Goal: Task Accomplishment & Management: Complete application form

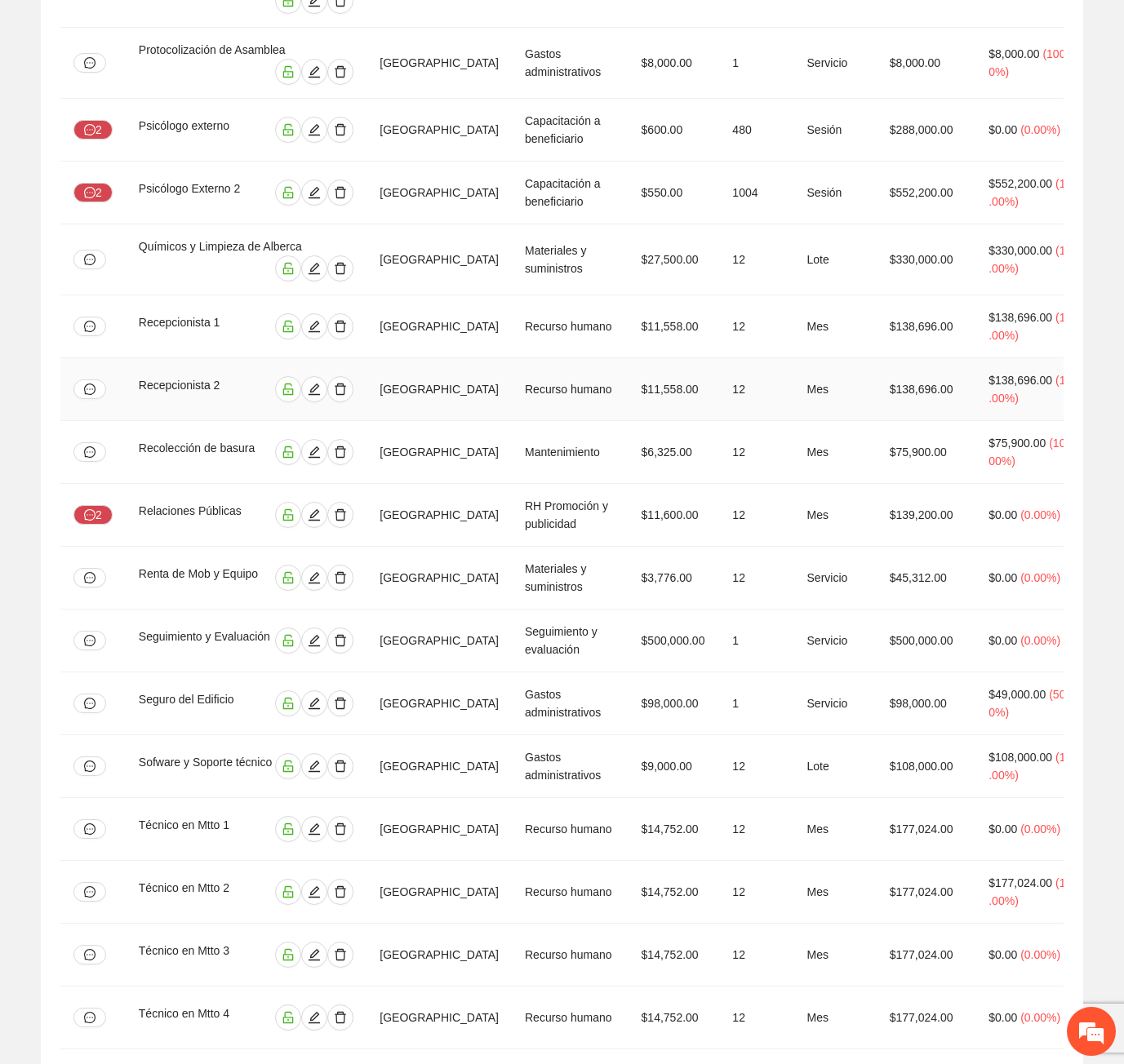
scroll to position [0, 303]
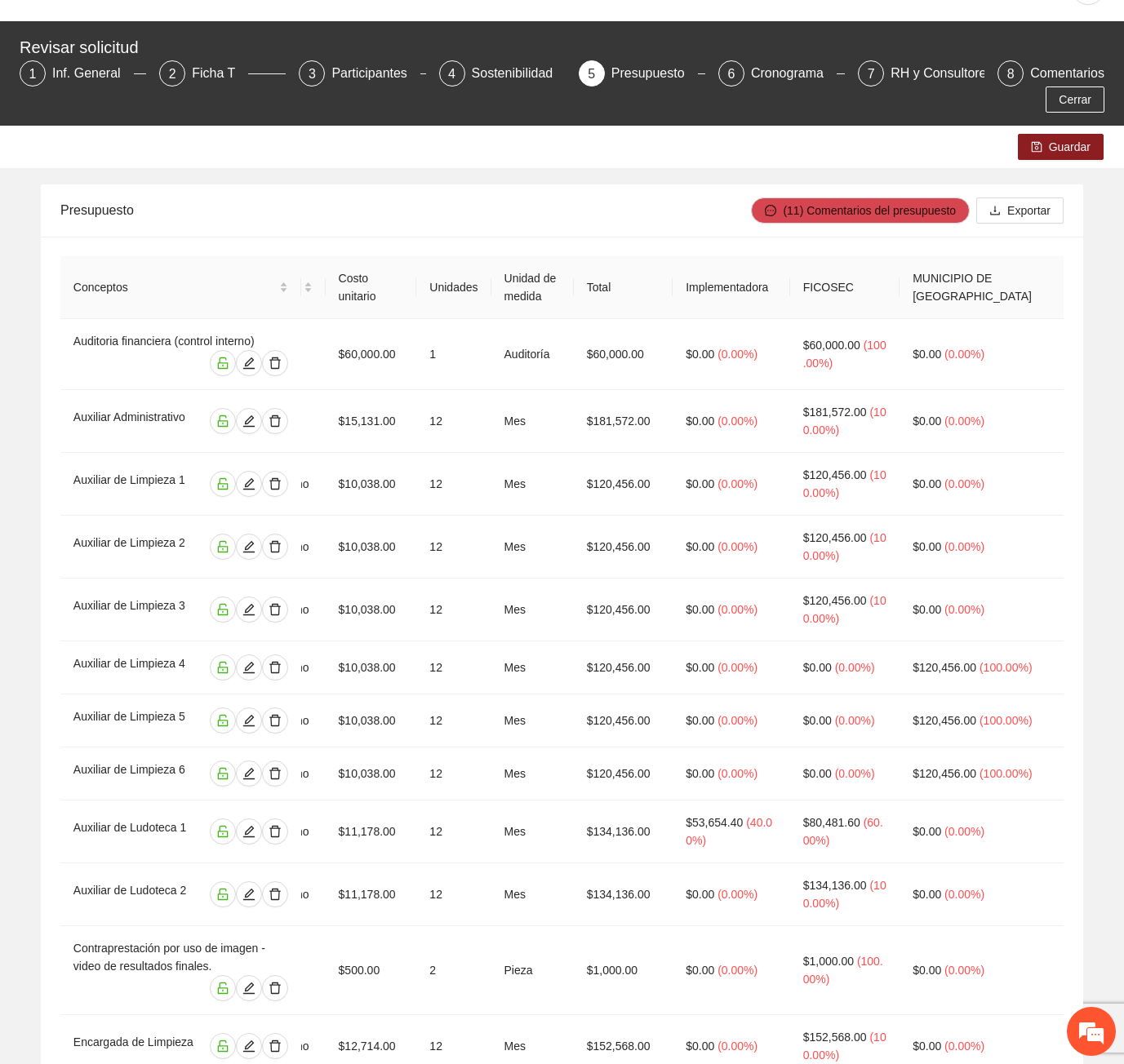
scroll to position [0, 0]
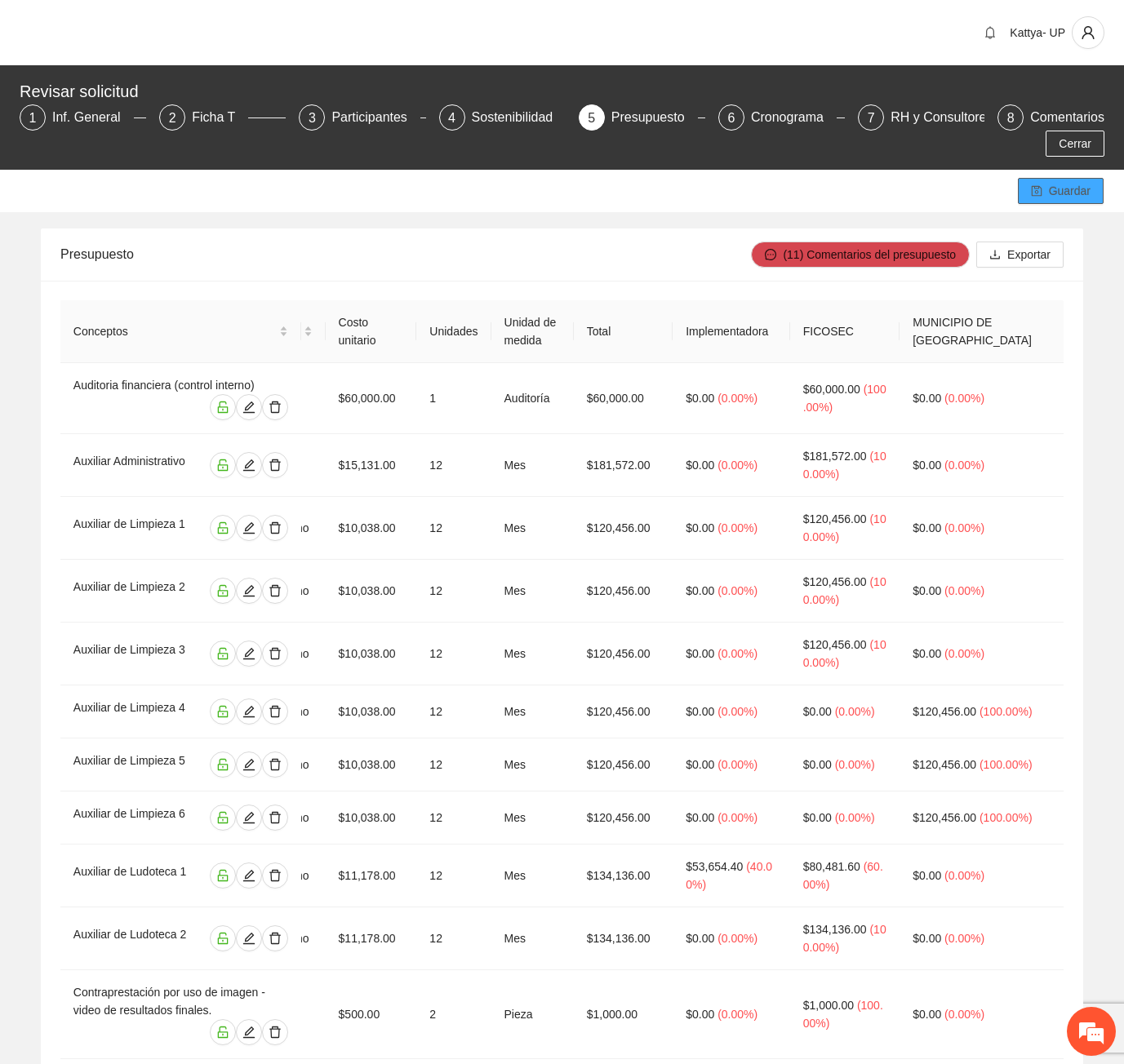
click at [1075, 178] on button "Guardar" at bounding box center [1061, 190] width 86 height 26
click at [937, 170] on div "Guardar" at bounding box center [562, 191] width 1124 height 42
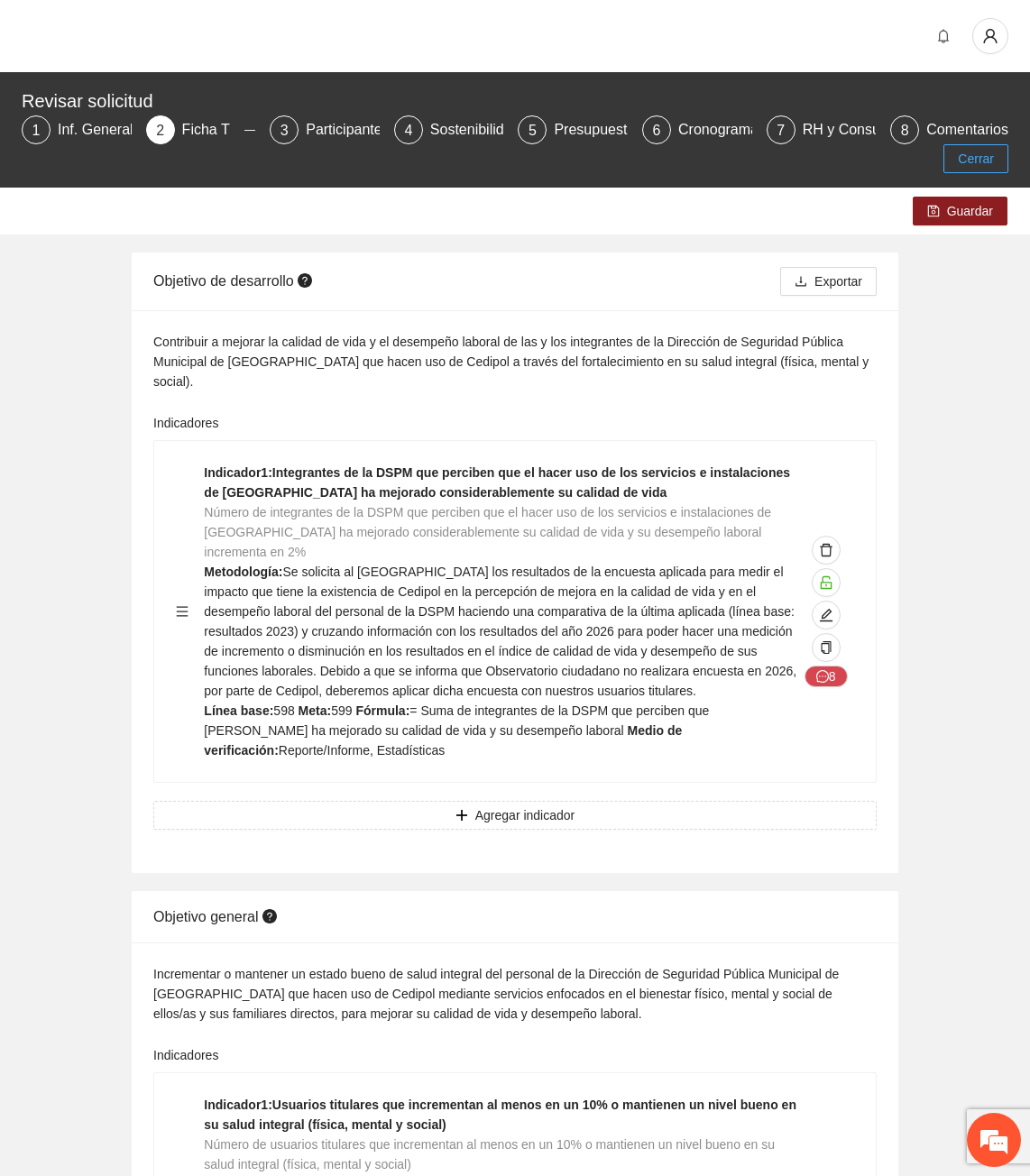
click at [981, 164] on span "Cerrar" at bounding box center [975, 158] width 36 height 20
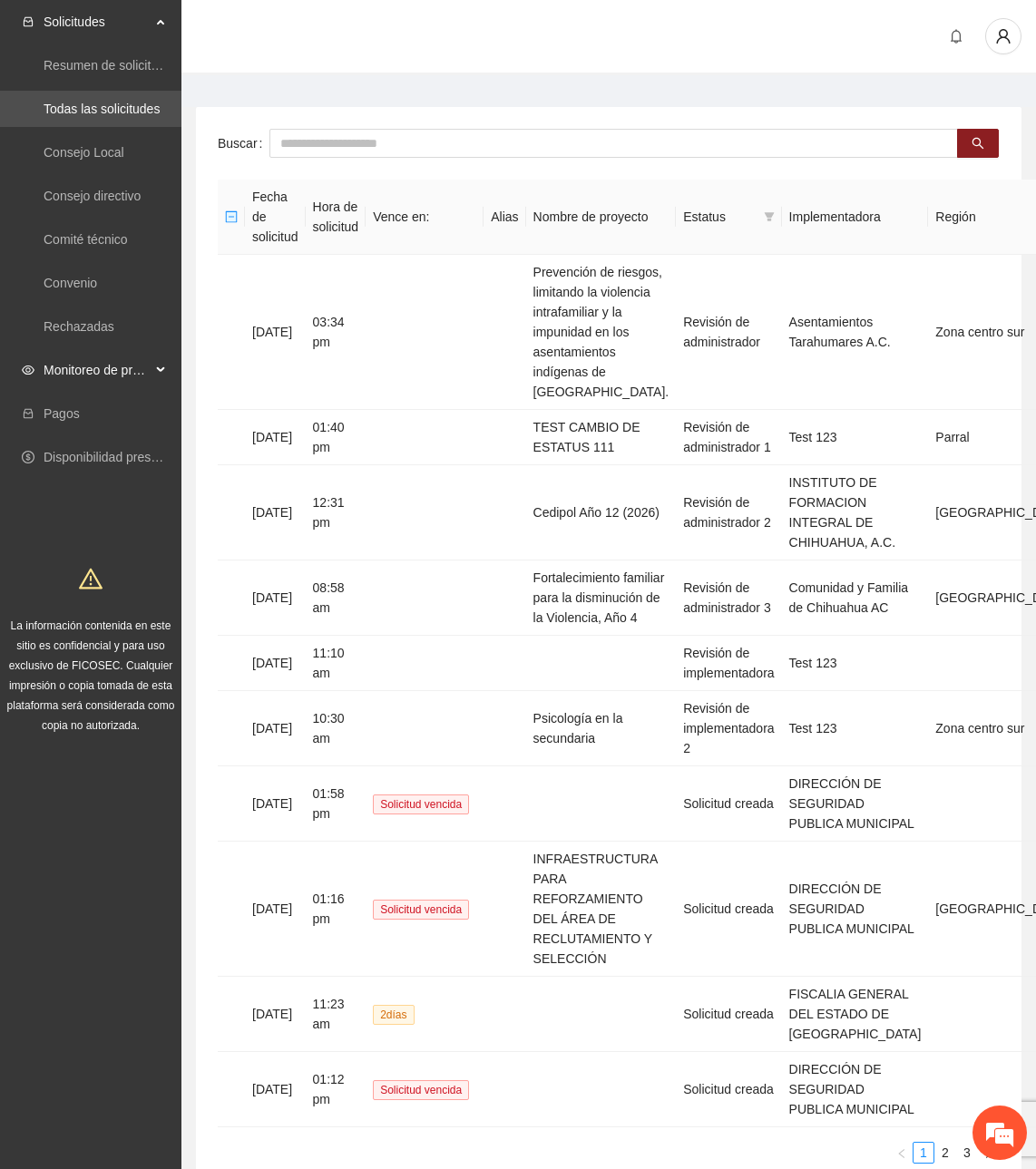
click at [101, 363] on span "Monitoreo de proyectos" at bounding box center [97, 370] width 107 height 37
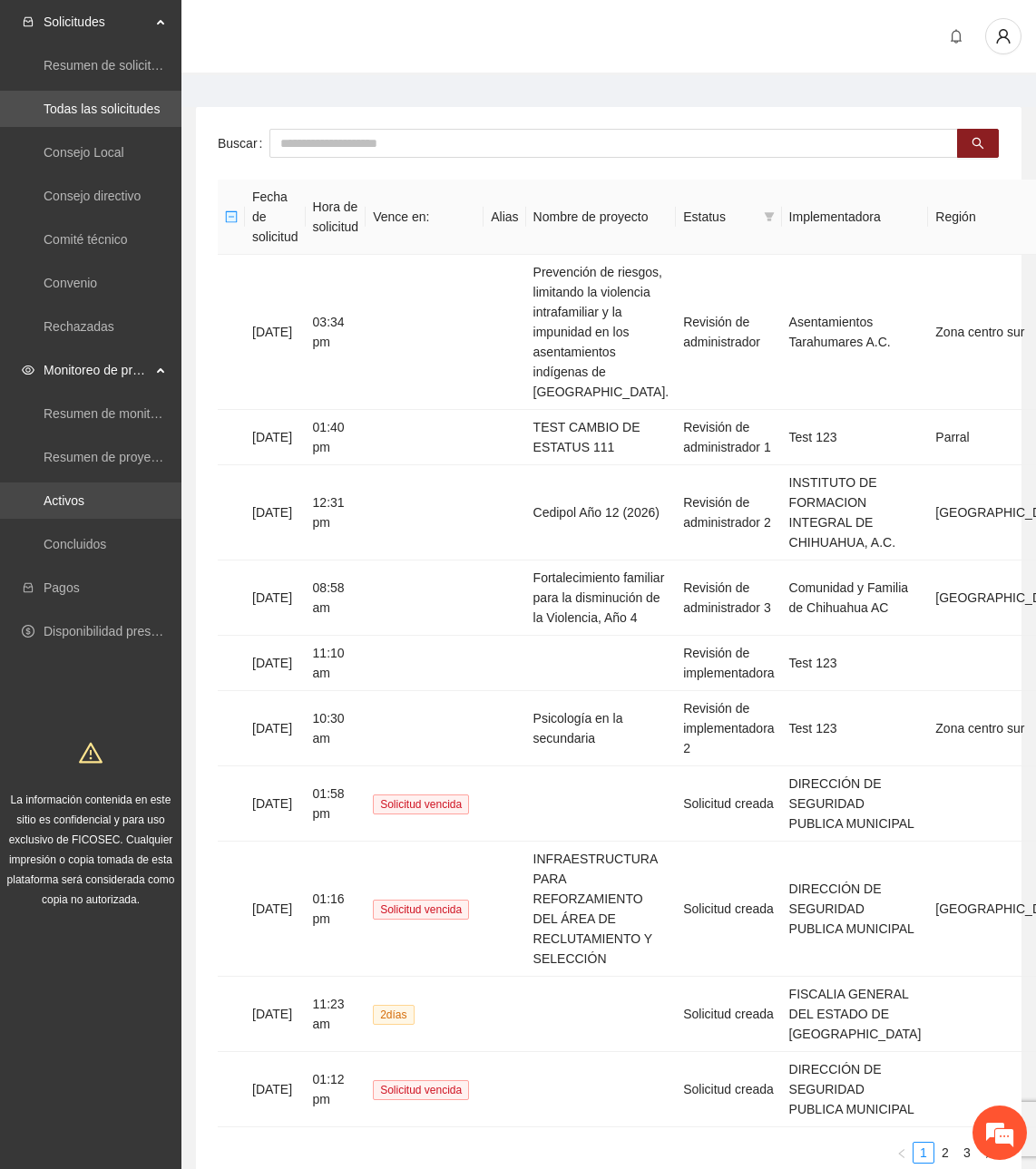
click at [58, 501] on link "Activos" at bounding box center [65, 501] width 41 height 15
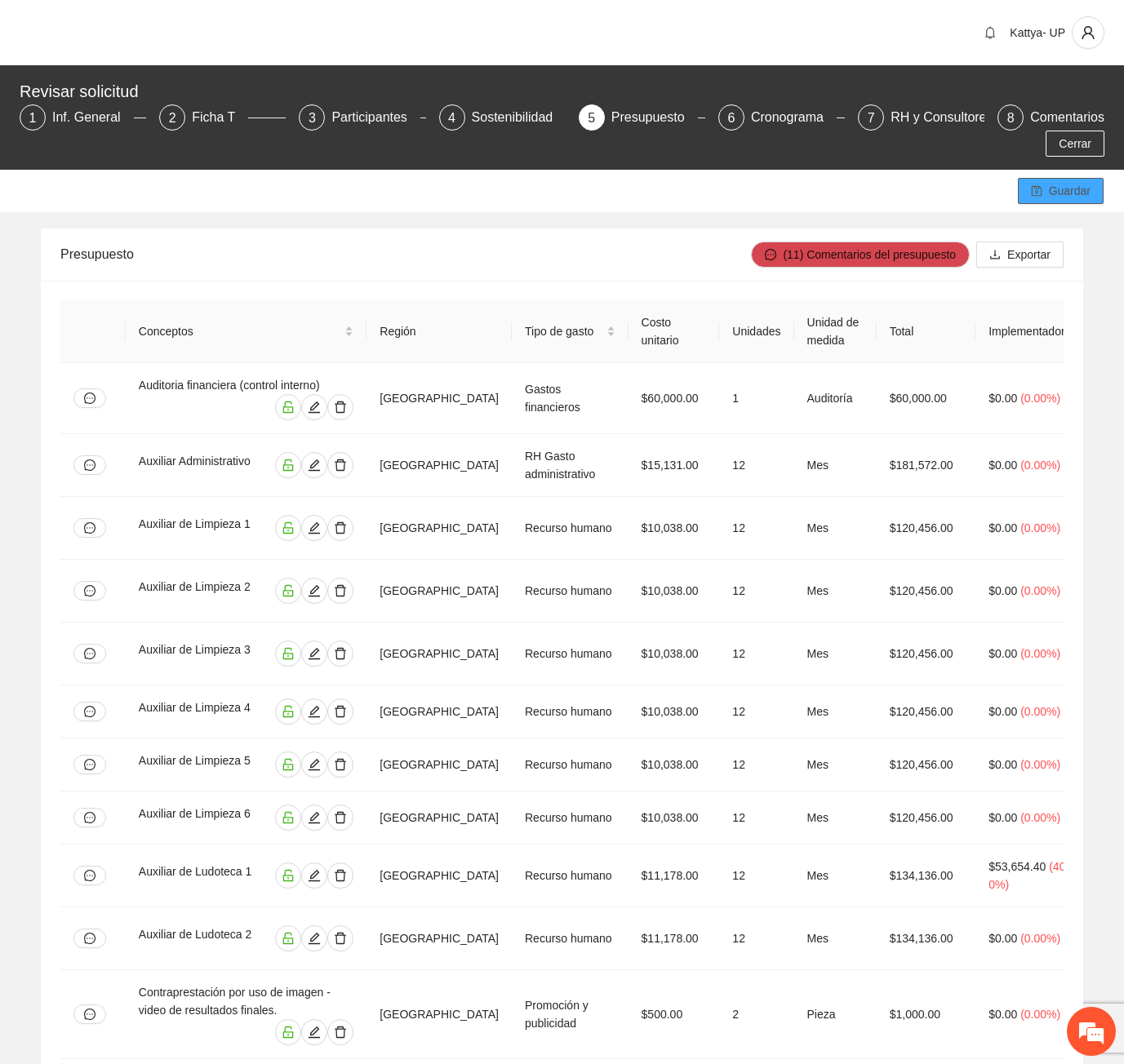
click at [1070, 182] on span "Guardar" at bounding box center [1069, 190] width 41 height 18
click at [1073, 182] on span "Guardar" at bounding box center [1069, 190] width 41 height 18
click at [1047, 178] on button "Guardar" at bounding box center [1061, 190] width 86 height 26
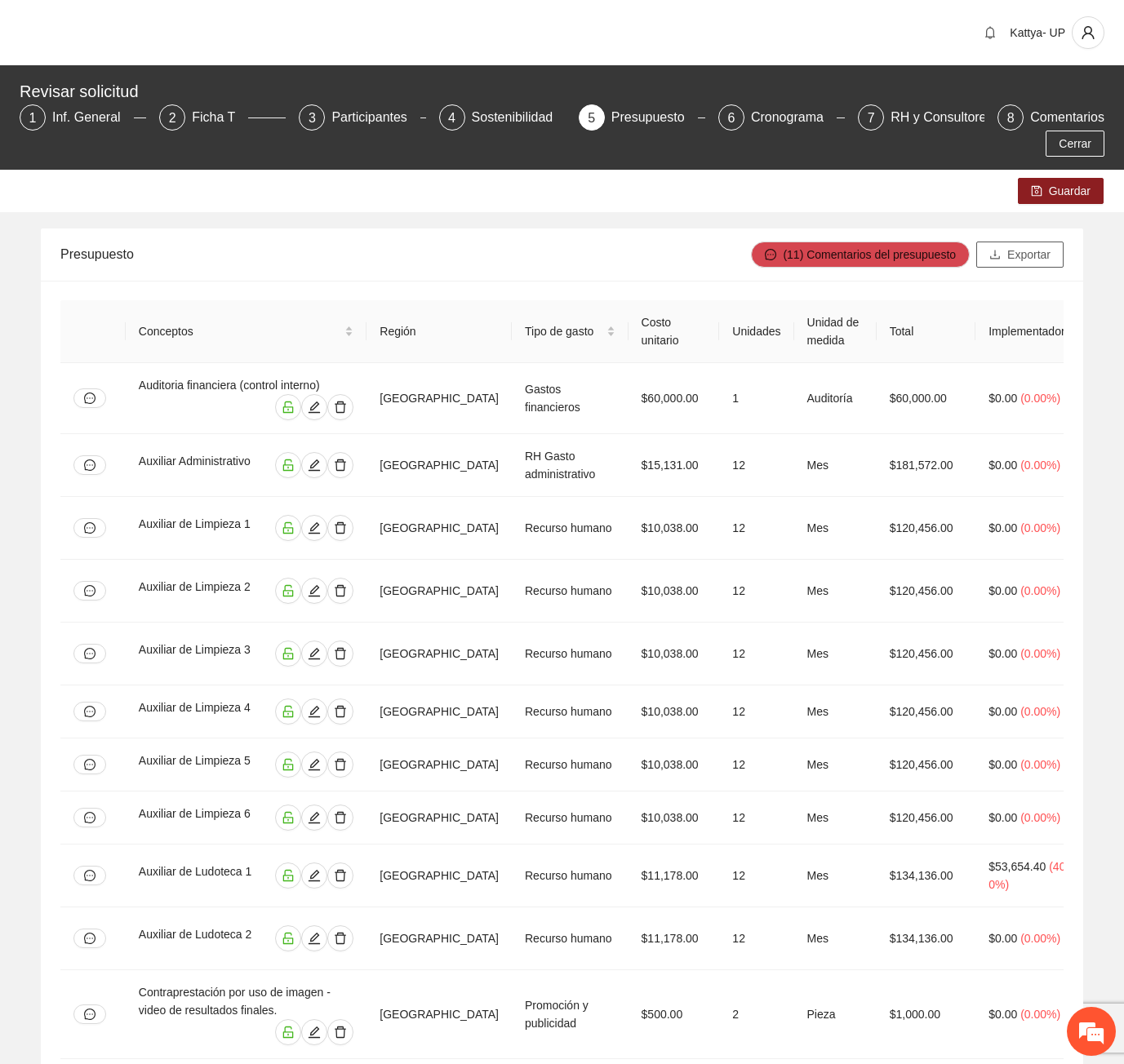
click at [1036, 246] on span "Exportar" at bounding box center [1028, 254] width 43 height 18
click at [707, 185] on div "Guardar" at bounding box center [562, 191] width 1124 height 42
click at [615, 322] on div "Tipo de gasto" at bounding box center [570, 331] width 91 height 18
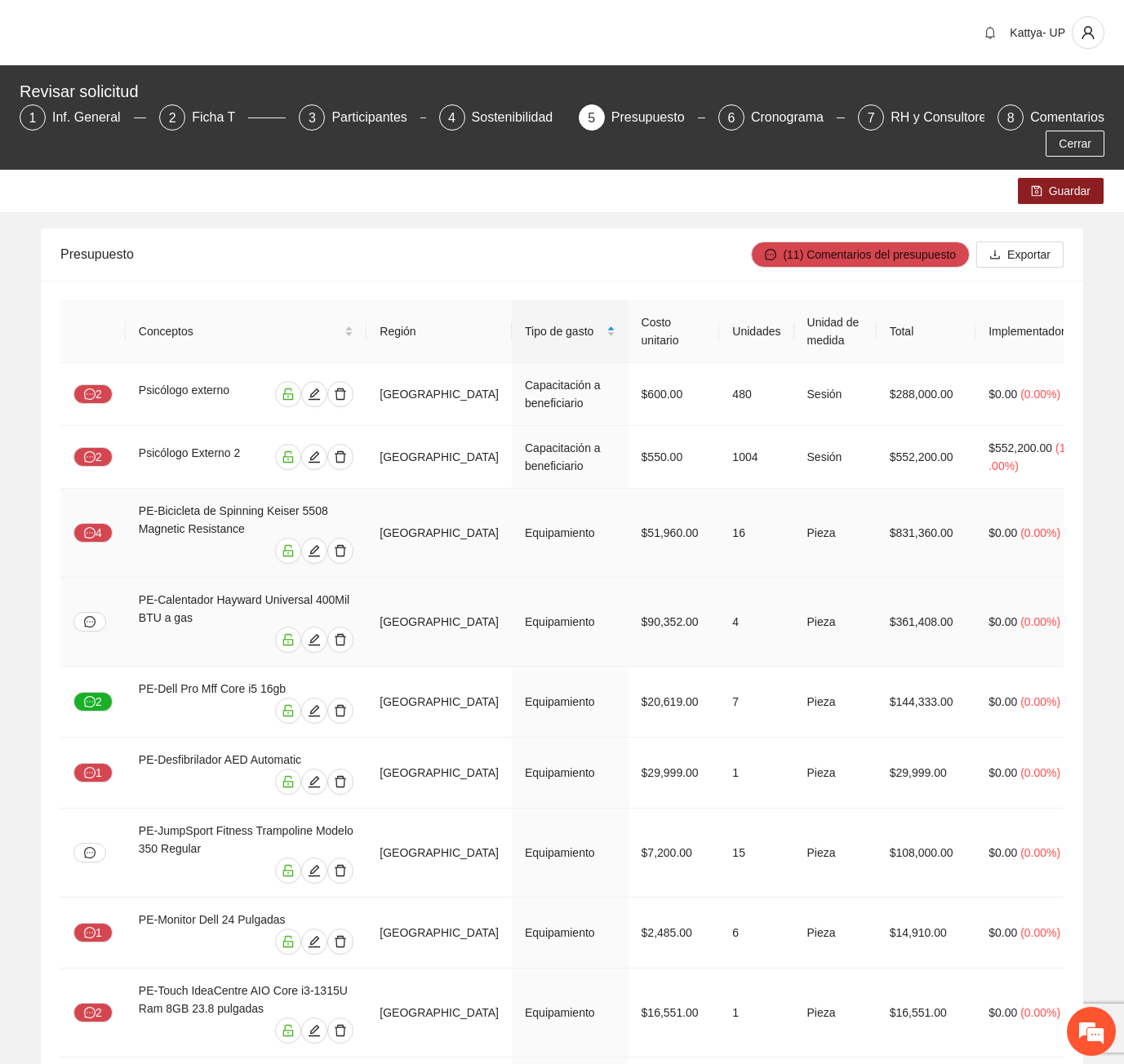
scroll to position [408, 0]
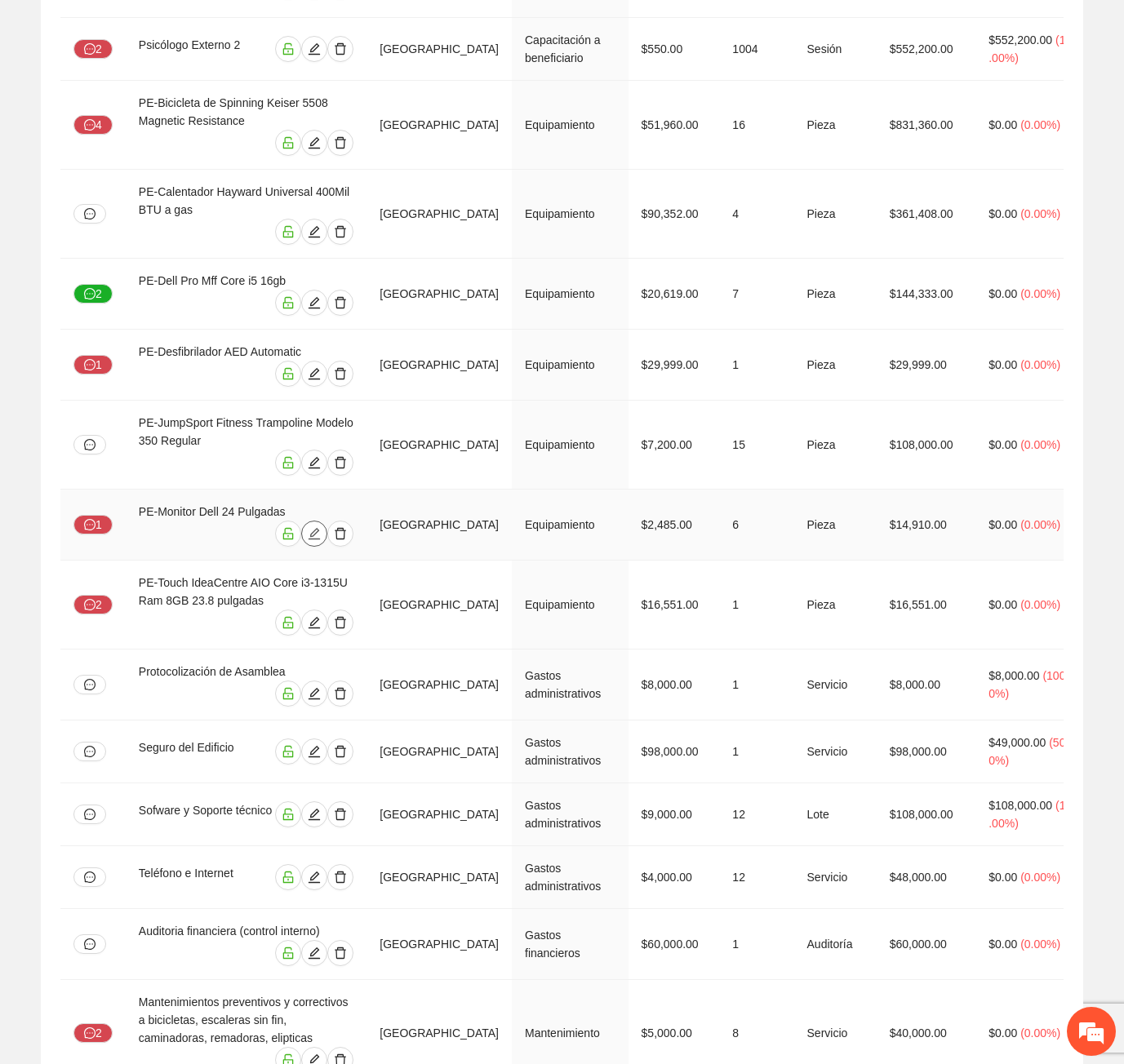
click at [320, 528] on icon "edit" at bounding box center [314, 534] width 12 height 12
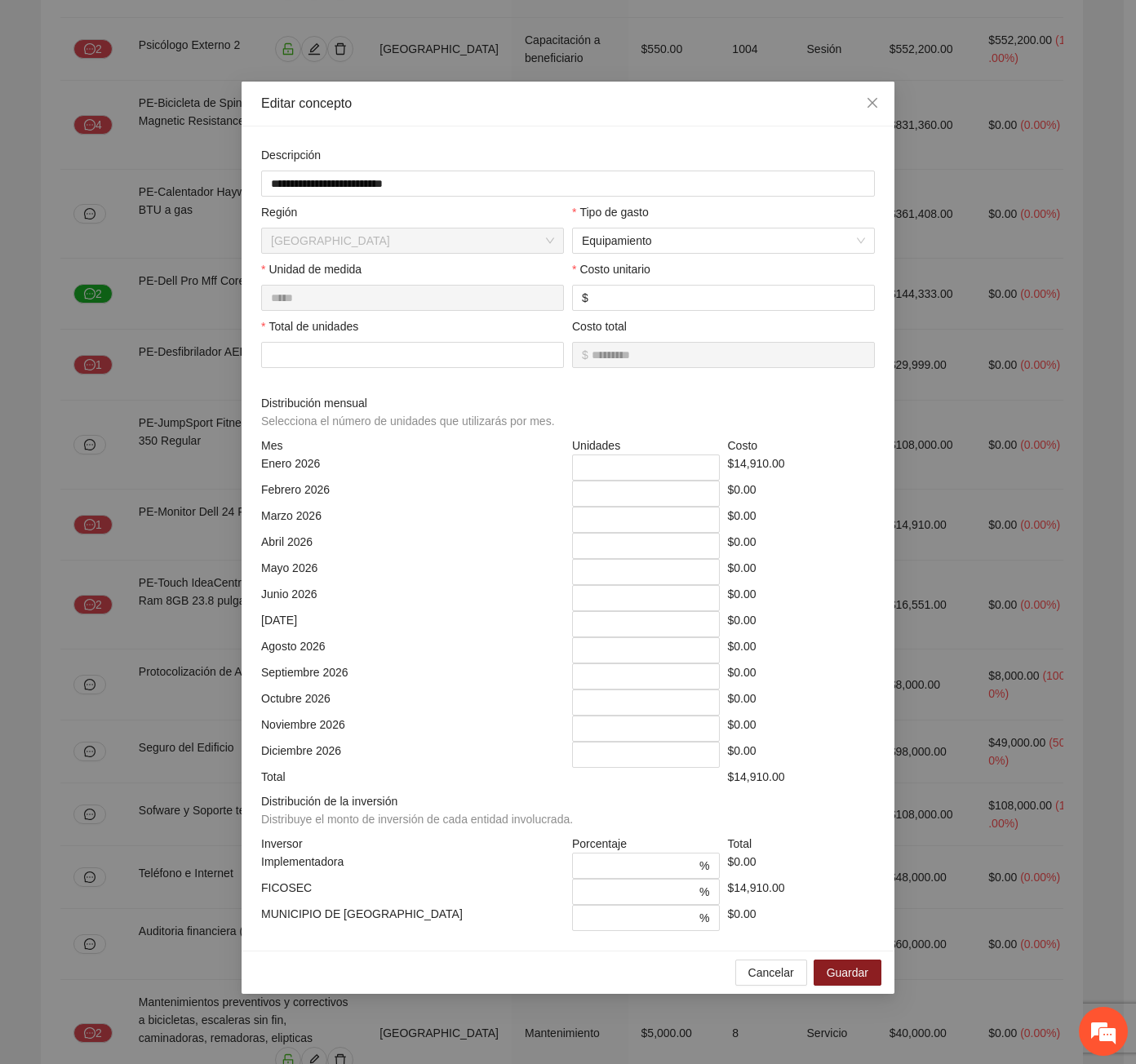
drag, startPoint x: 323, startPoint y: 366, endPoint x: 249, endPoint y: 359, distance: 74.3
click at [249, 359] on div "**********" at bounding box center [568, 538] width 653 height 824
drag, startPoint x: 584, startPoint y: 476, endPoint x: 573, endPoint y: 472, distance: 11.7
click at [573, 472] on input "*" at bounding box center [645, 467] width 147 height 26
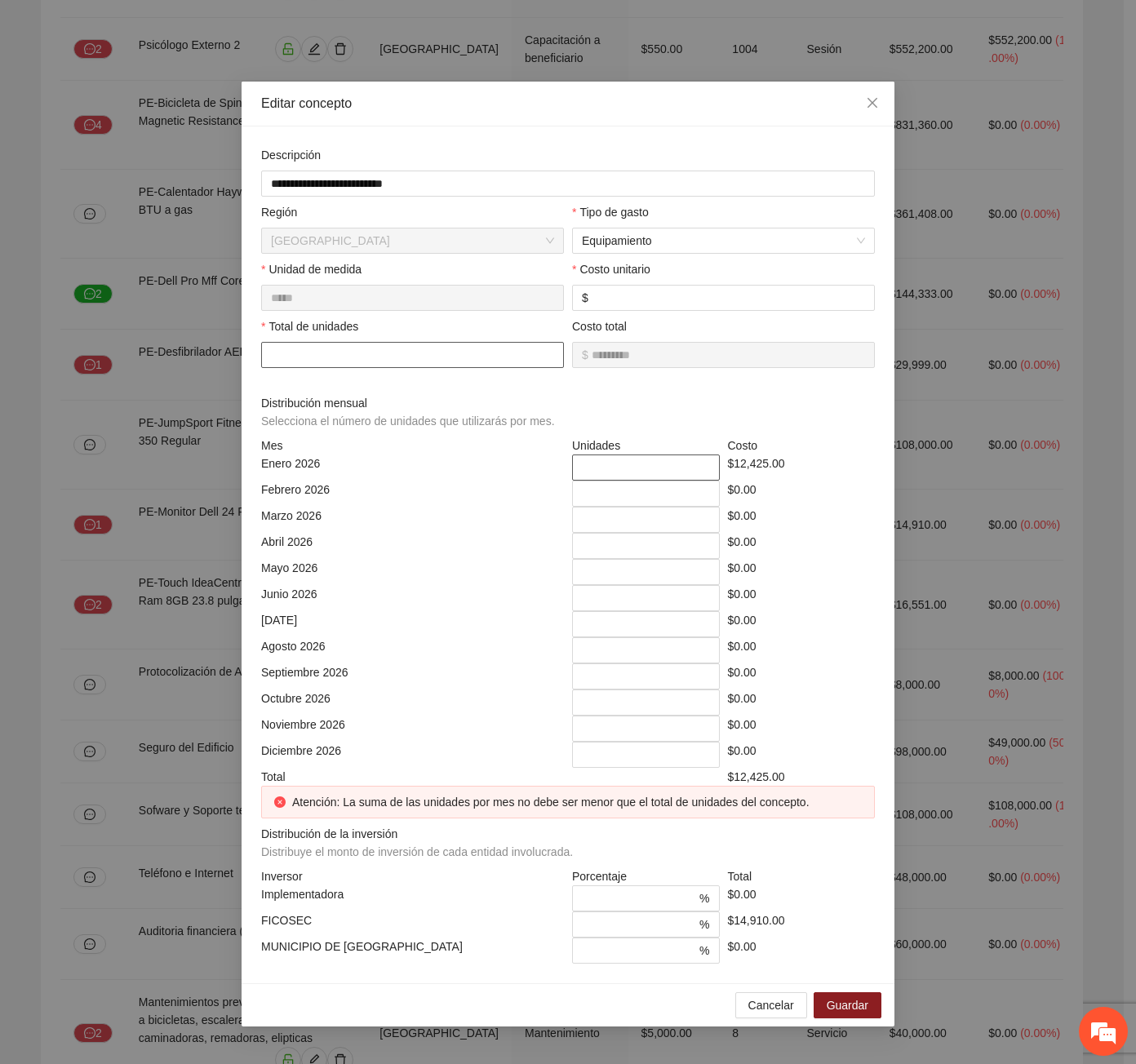
type input "*"
drag, startPoint x: 298, startPoint y: 352, endPoint x: 266, endPoint y: 352, distance: 32.0
click at [266, 352] on input "*" at bounding box center [413, 354] width 303 height 26
type input "*"
type input "*********"
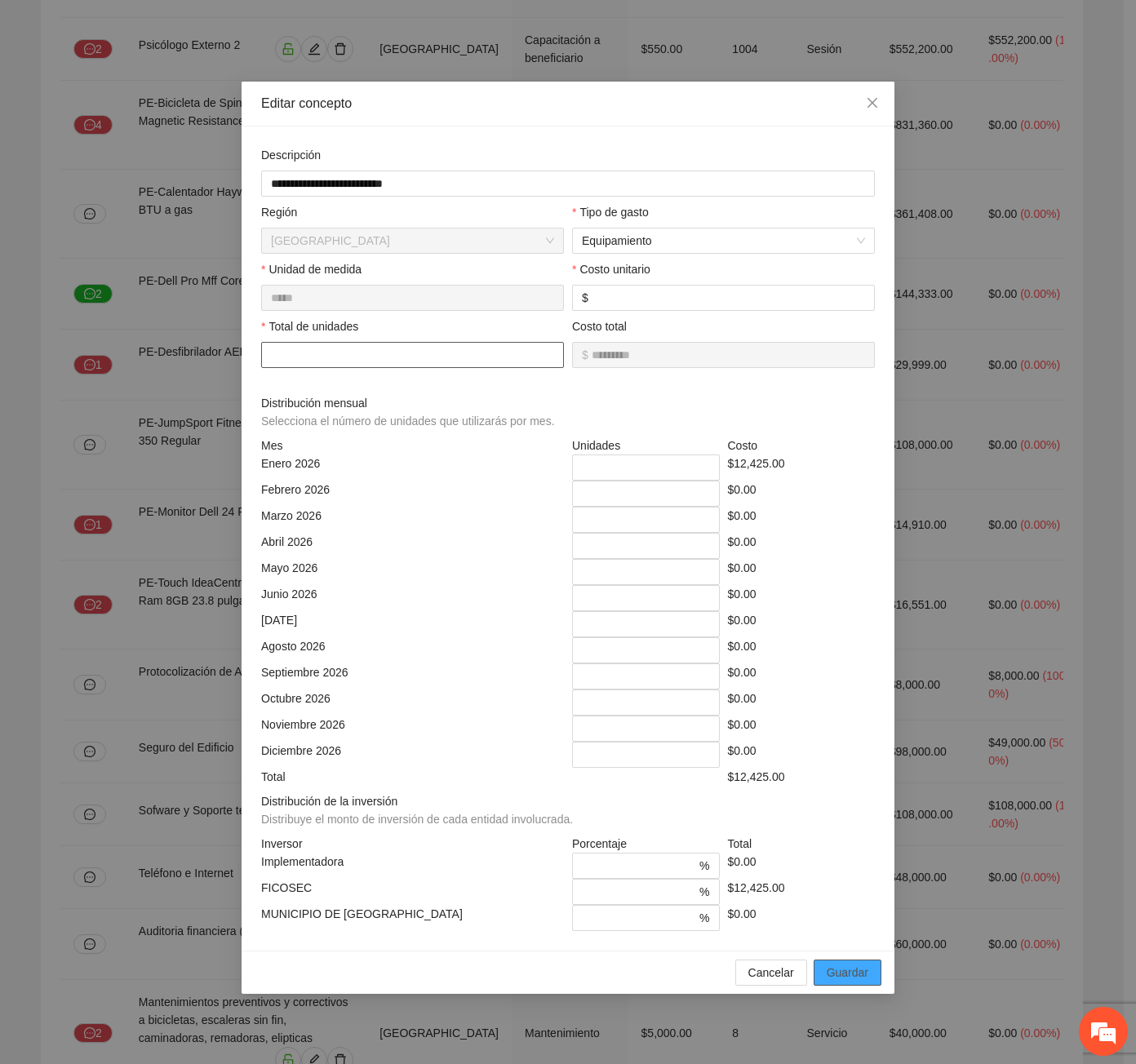
type input "*"
click at [849, 981] on span "Guardar" at bounding box center [847, 972] width 41 height 18
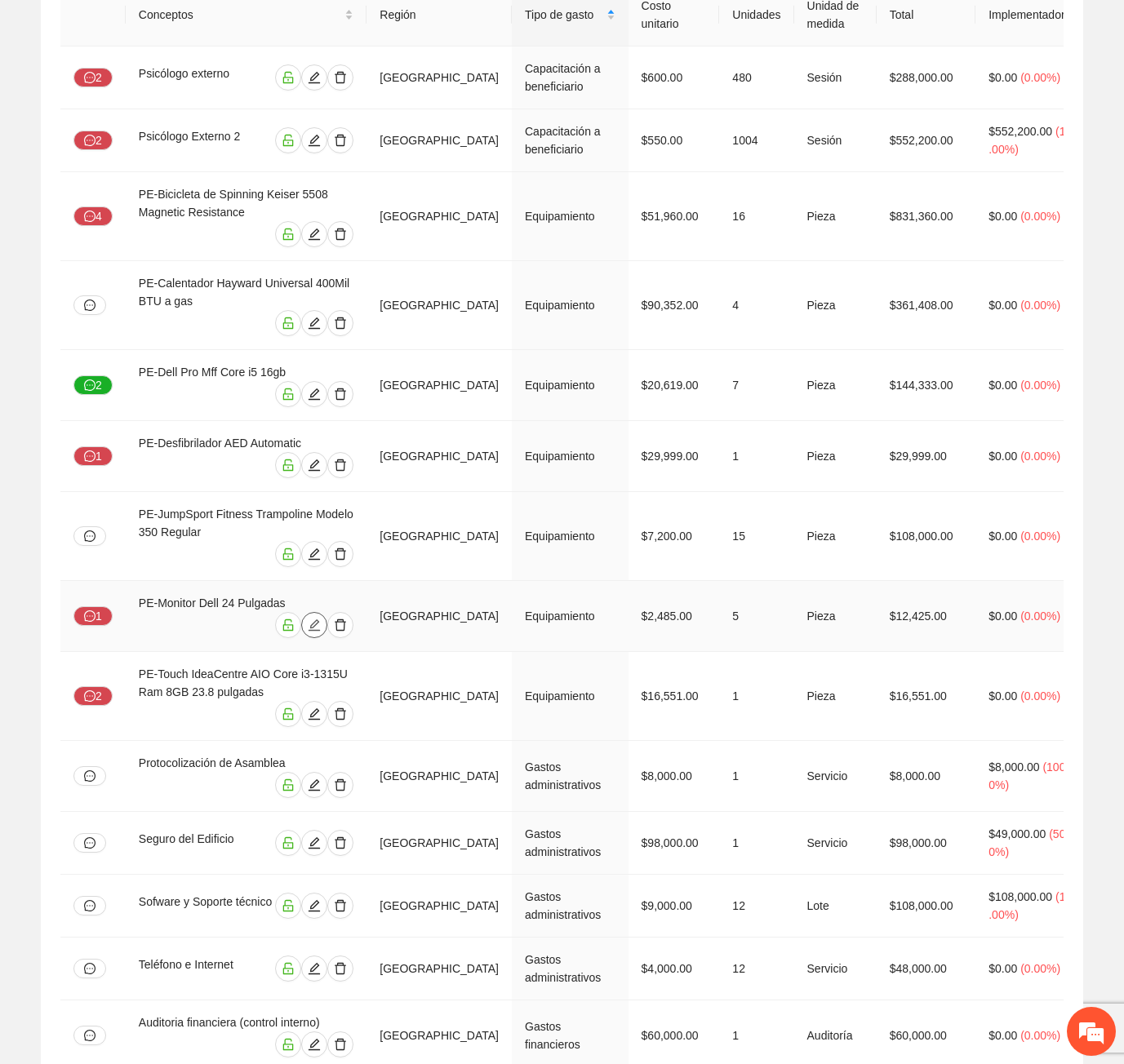
scroll to position [0, 0]
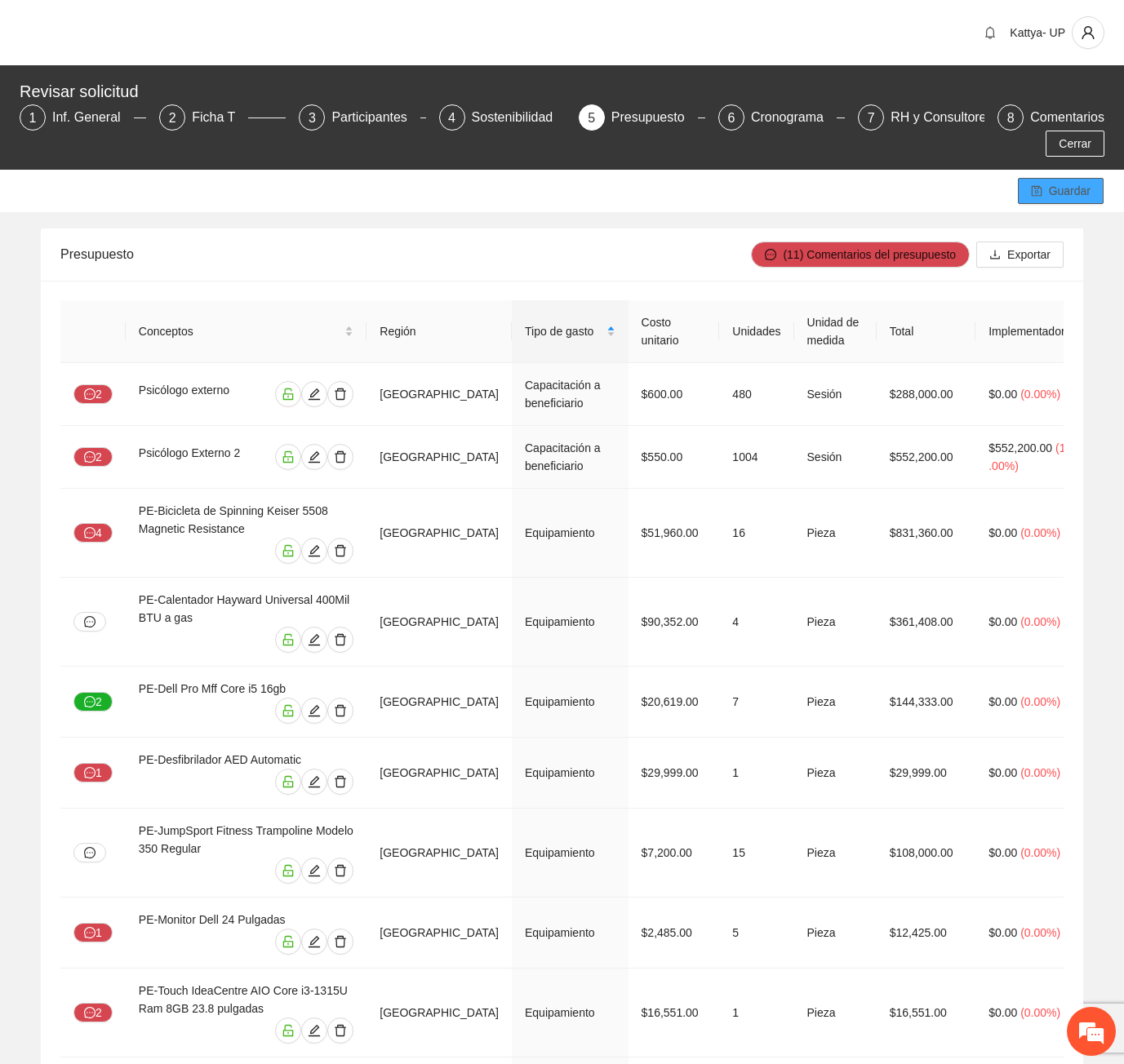
click at [1079, 182] on span "Guardar" at bounding box center [1069, 190] width 41 height 18
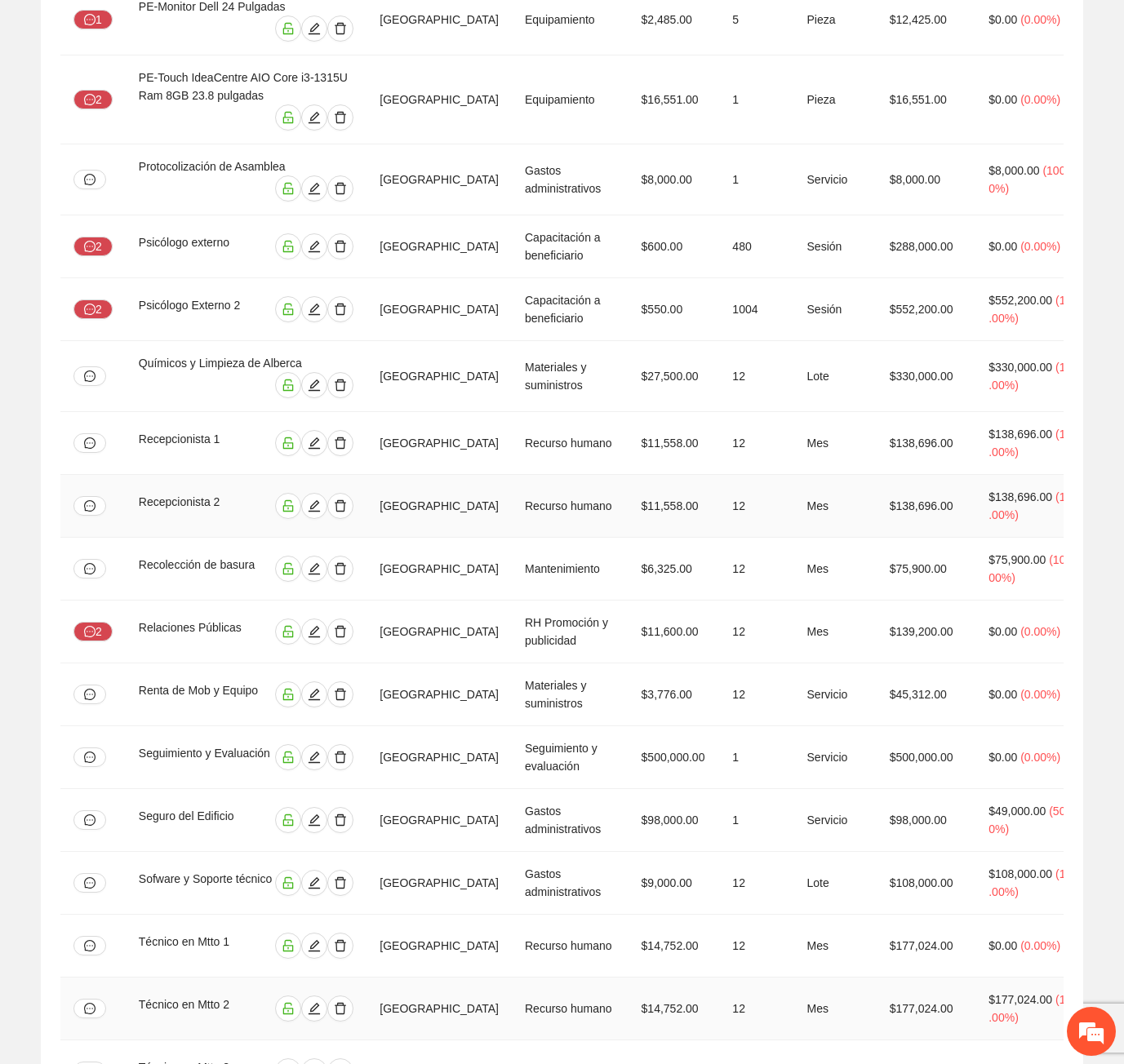
scroll to position [3748, 0]
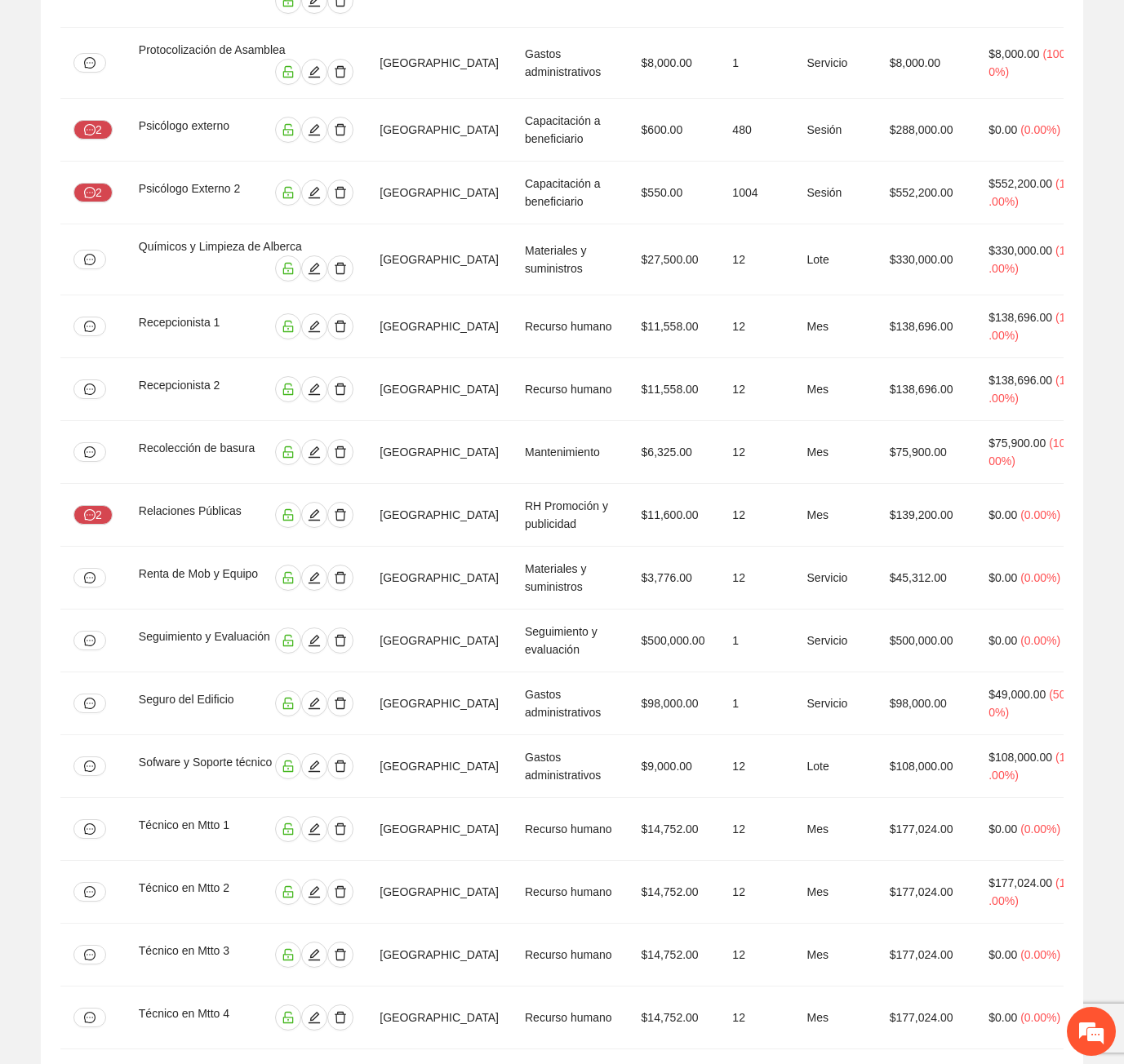
drag, startPoint x: 1093, startPoint y: 359, endPoint x: 1078, endPoint y: 357, distance: 15.1
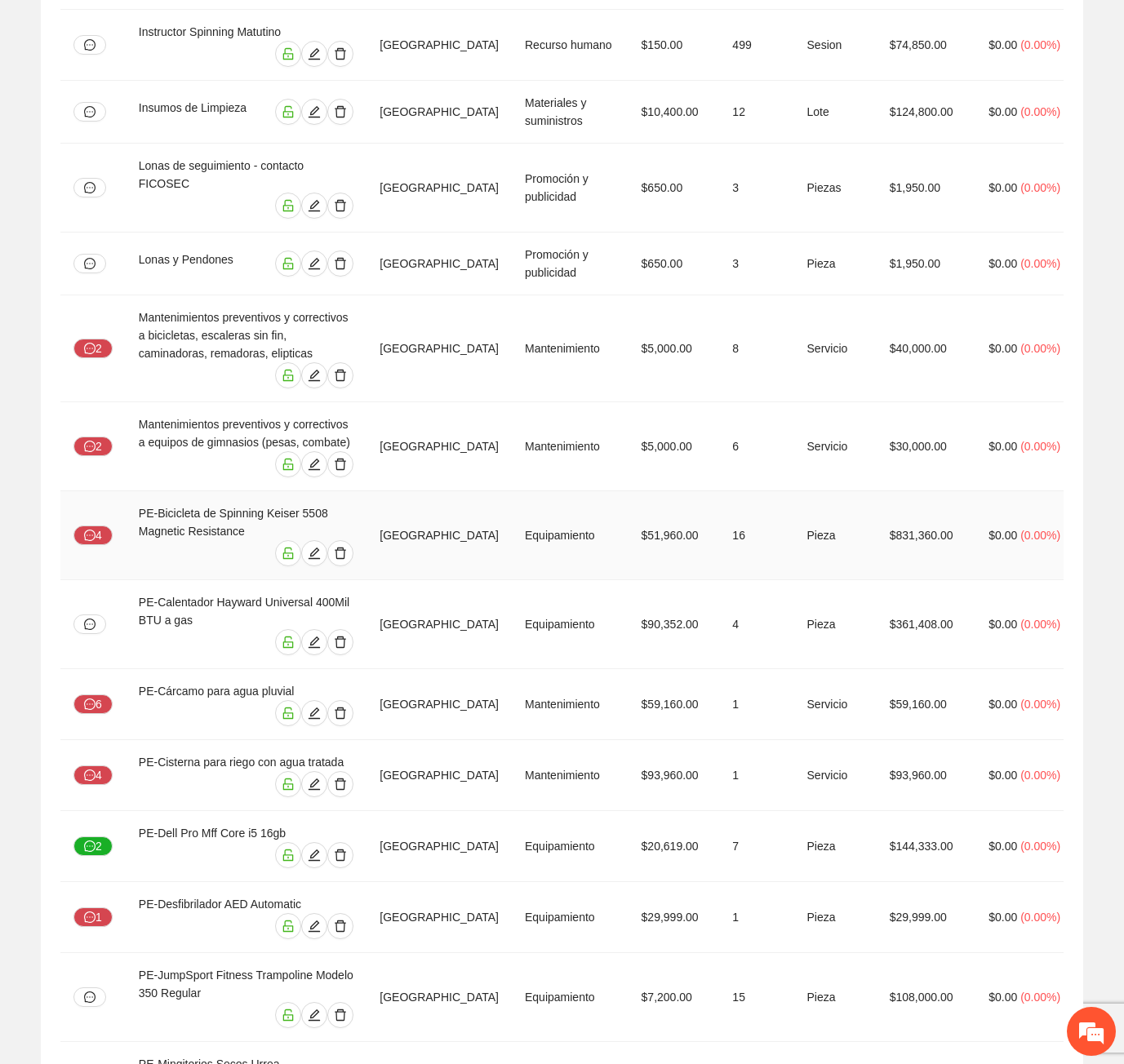
scroll to position [2605, 0]
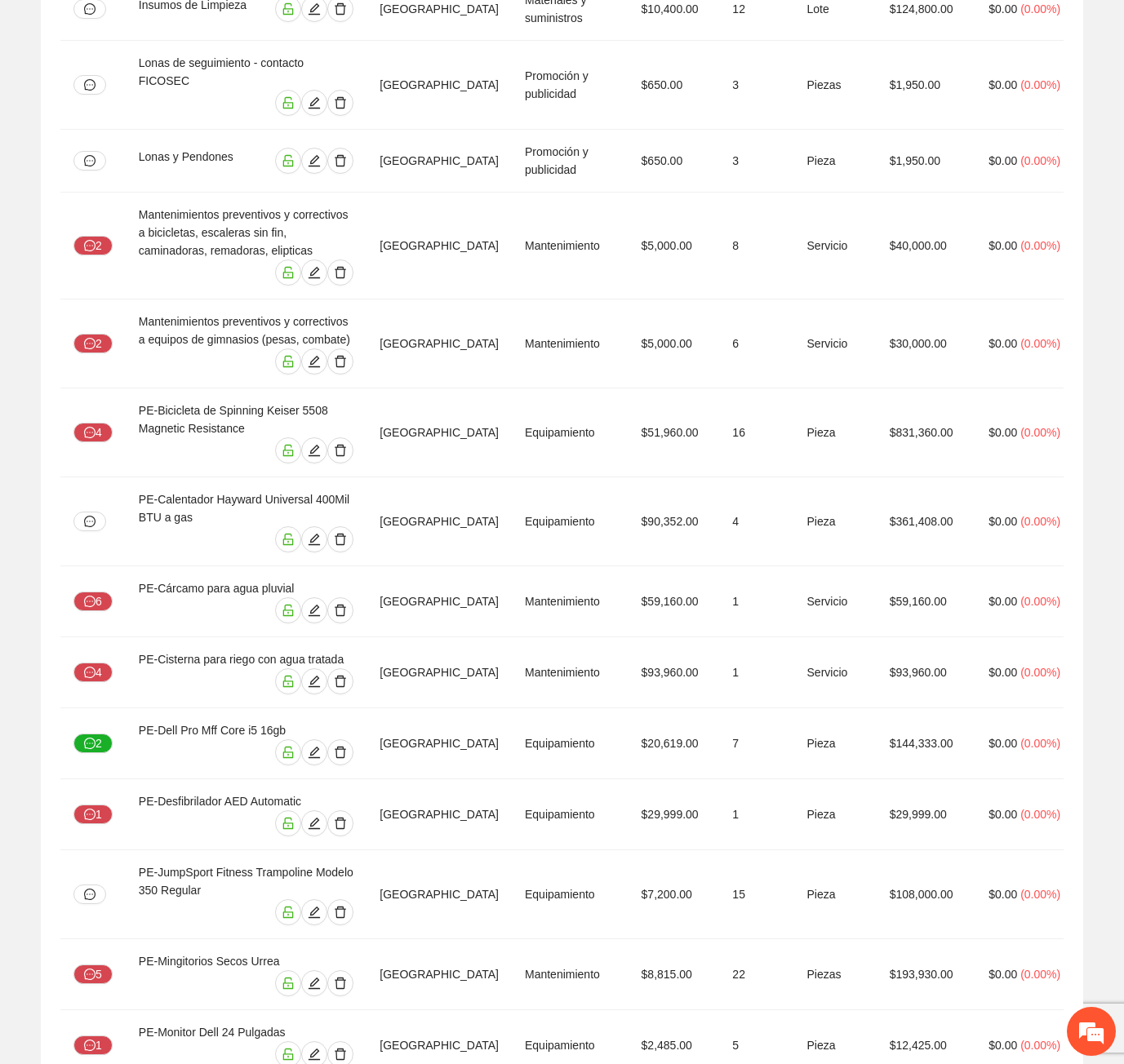
click at [516, 822] on span "Eliminar" at bounding box center [516, 814] width 41 height 18
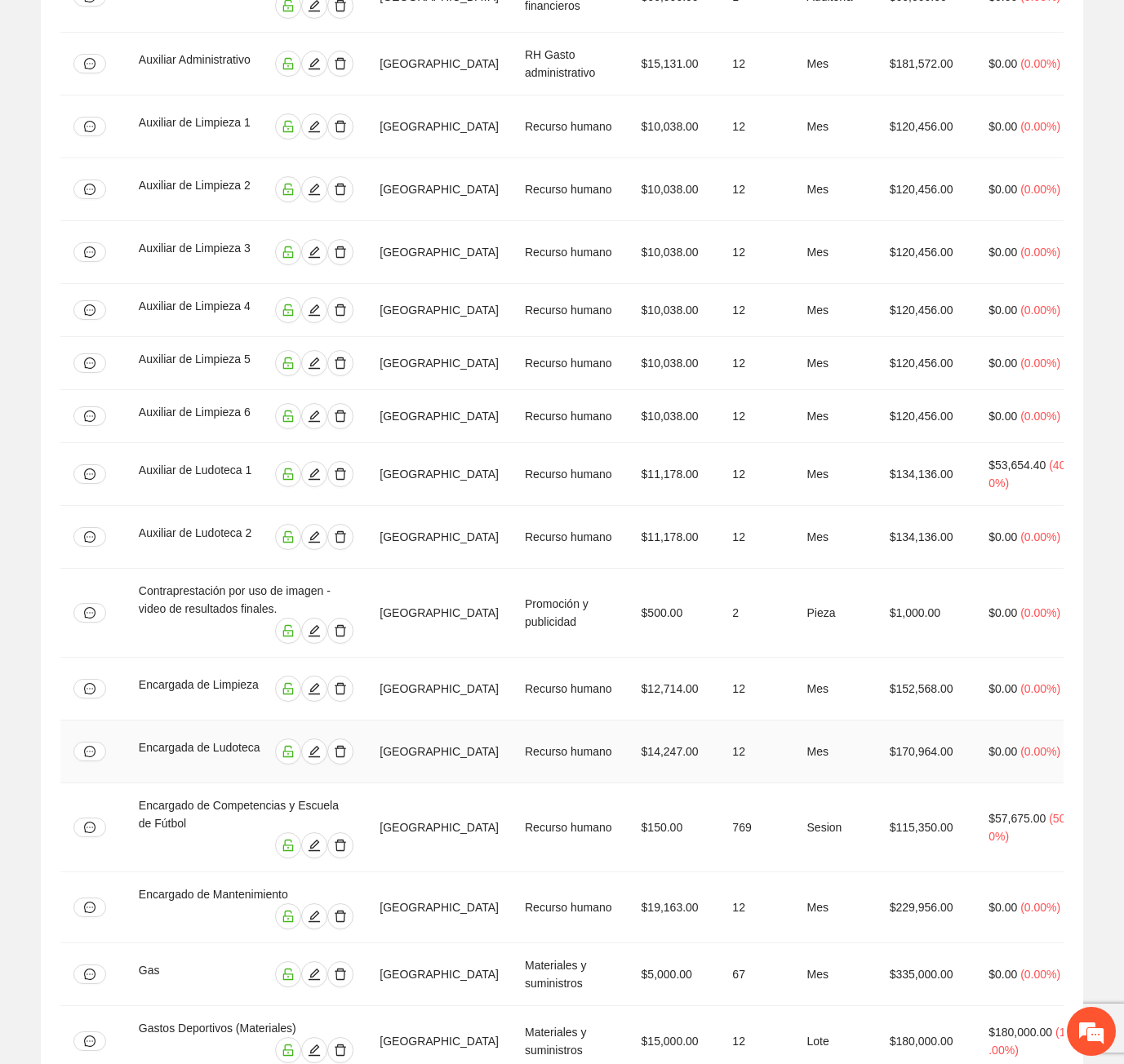
scroll to position [0, 0]
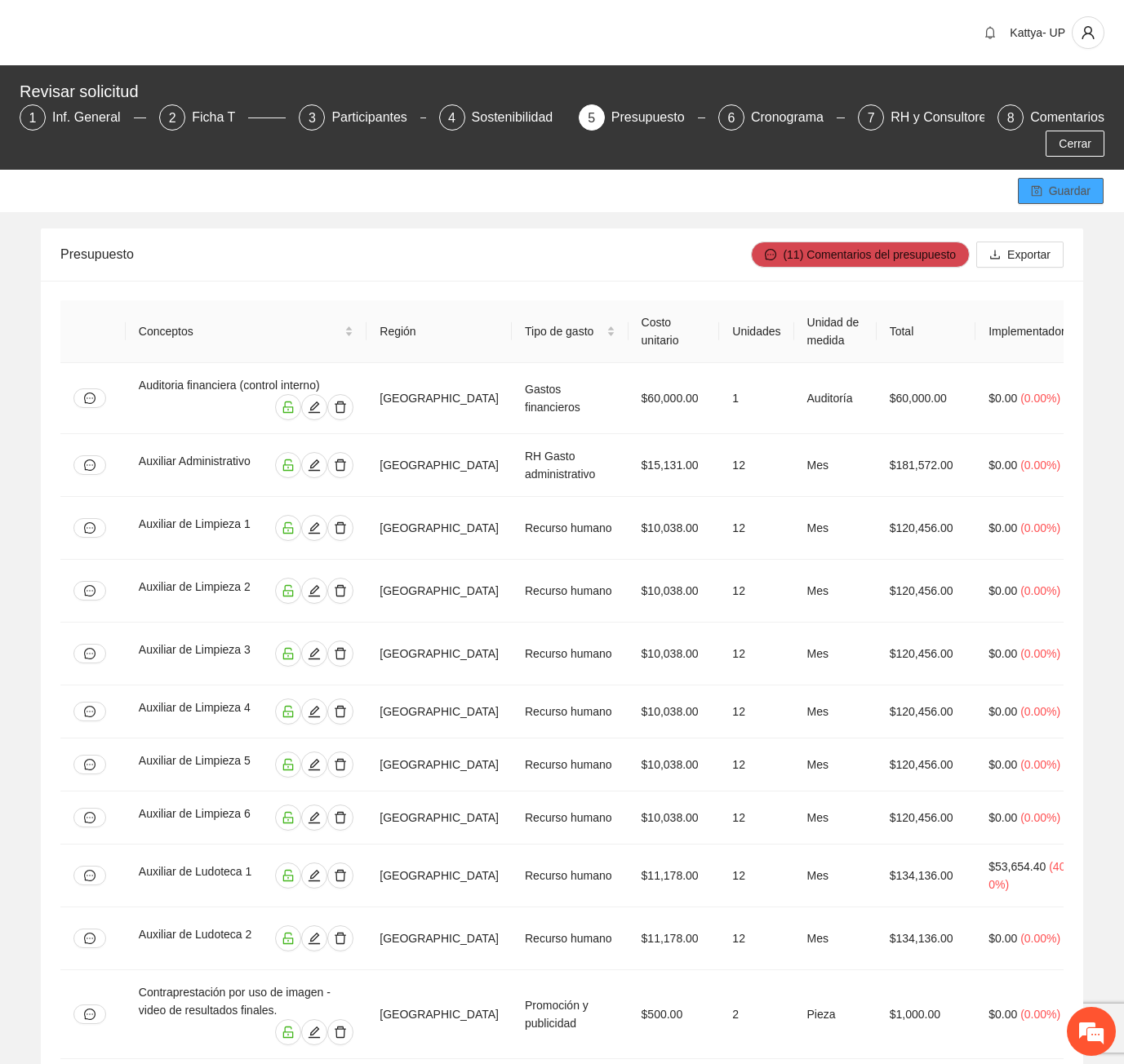
click at [1093, 178] on button "Guardar" at bounding box center [1061, 190] width 86 height 26
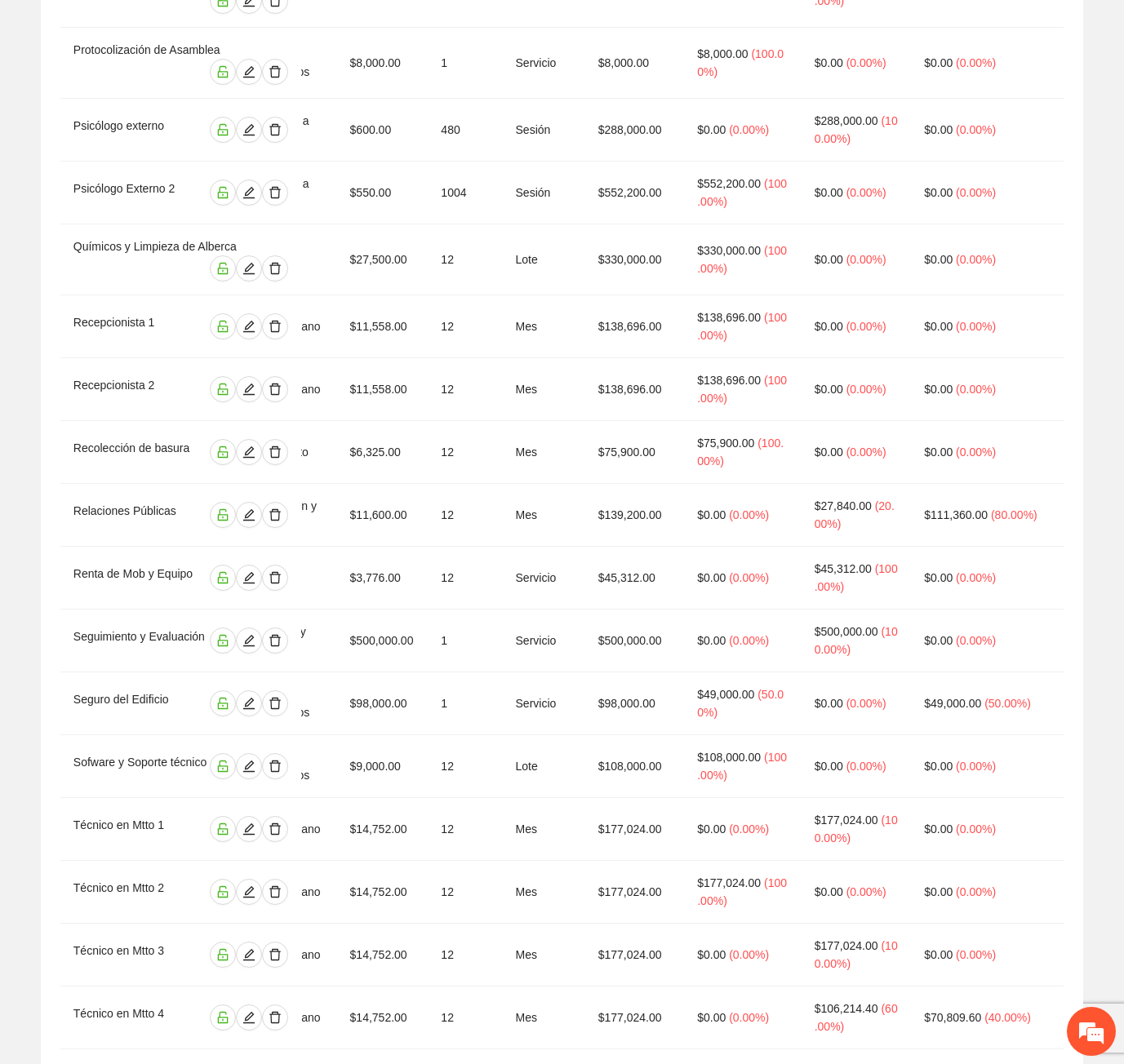
scroll to position [0, 294]
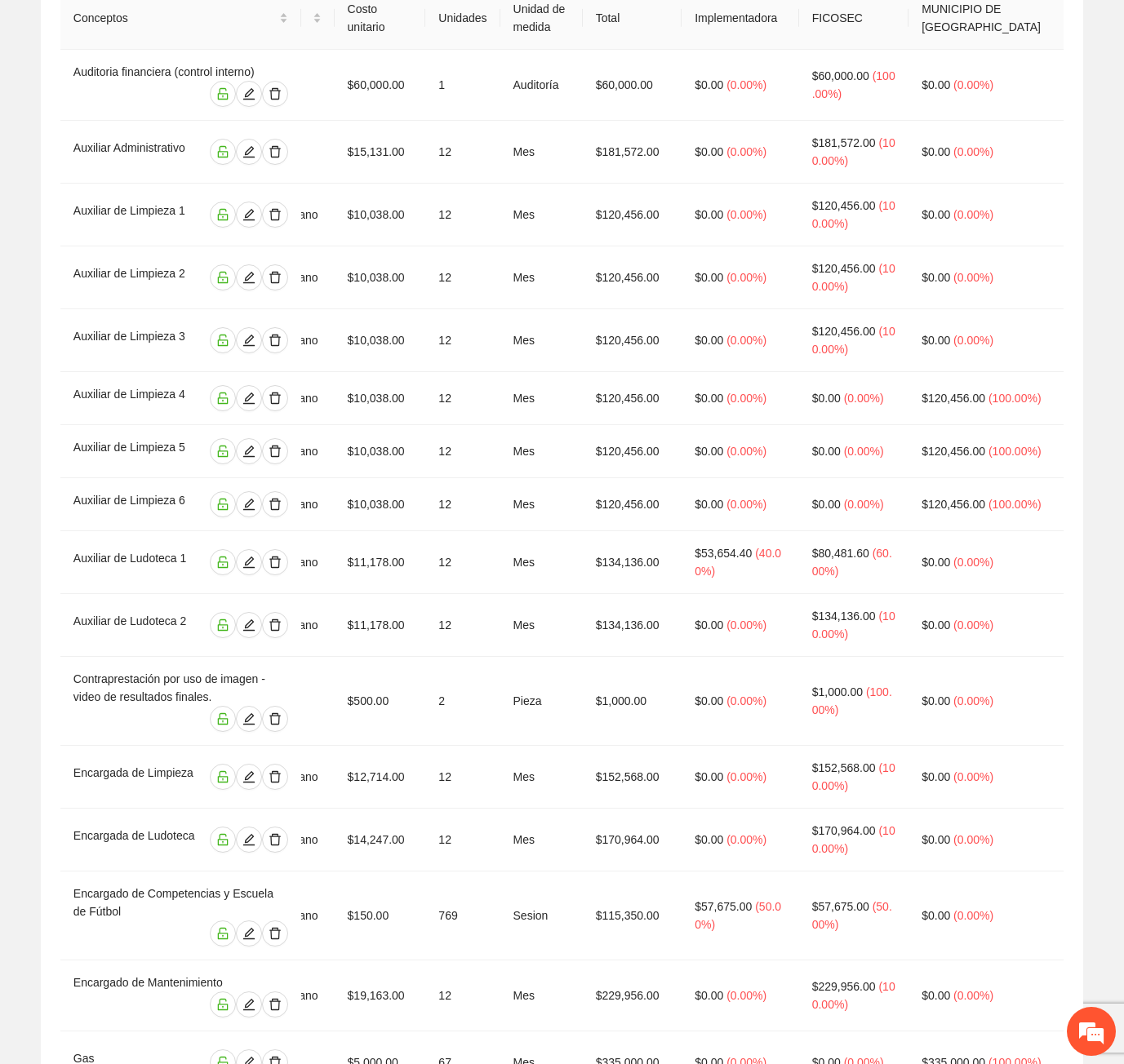
scroll to position [0, 0]
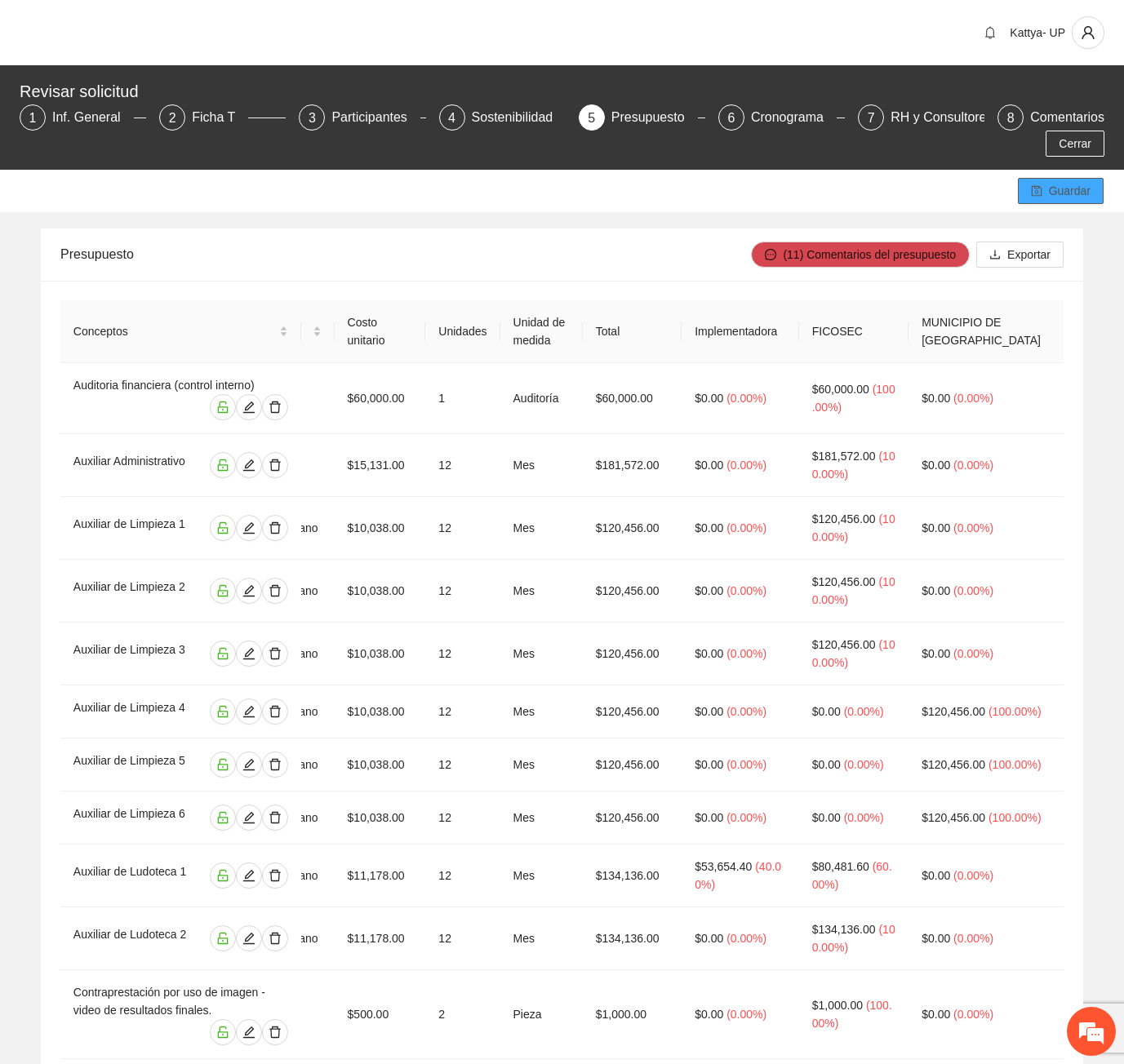
click at [1077, 182] on span "Guardar" at bounding box center [1069, 190] width 41 height 18
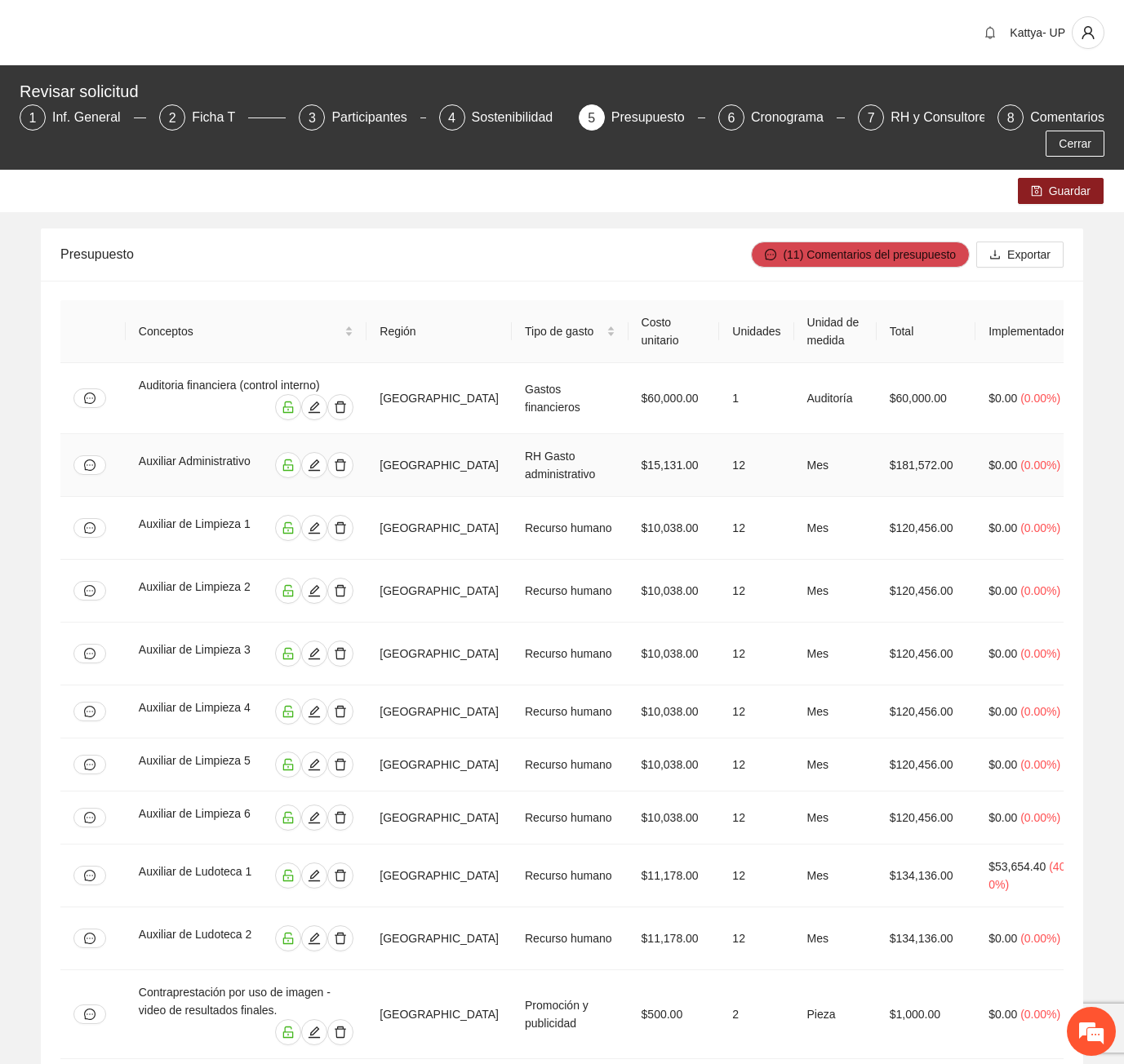
click at [720, 434] on td "$15,131.00" at bounding box center [674, 466] width 92 height 63
drag, startPoint x: 752, startPoint y: 168, endPoint x: 212, endPoint y: 8, distance: 563.2
click at [752, 170] on div "Guardar" at bounding box center [562, 191] width 1124 height 42
click at [515, 173] on div "Guardar" at bounding box center [562, 191] width 1124 height 42
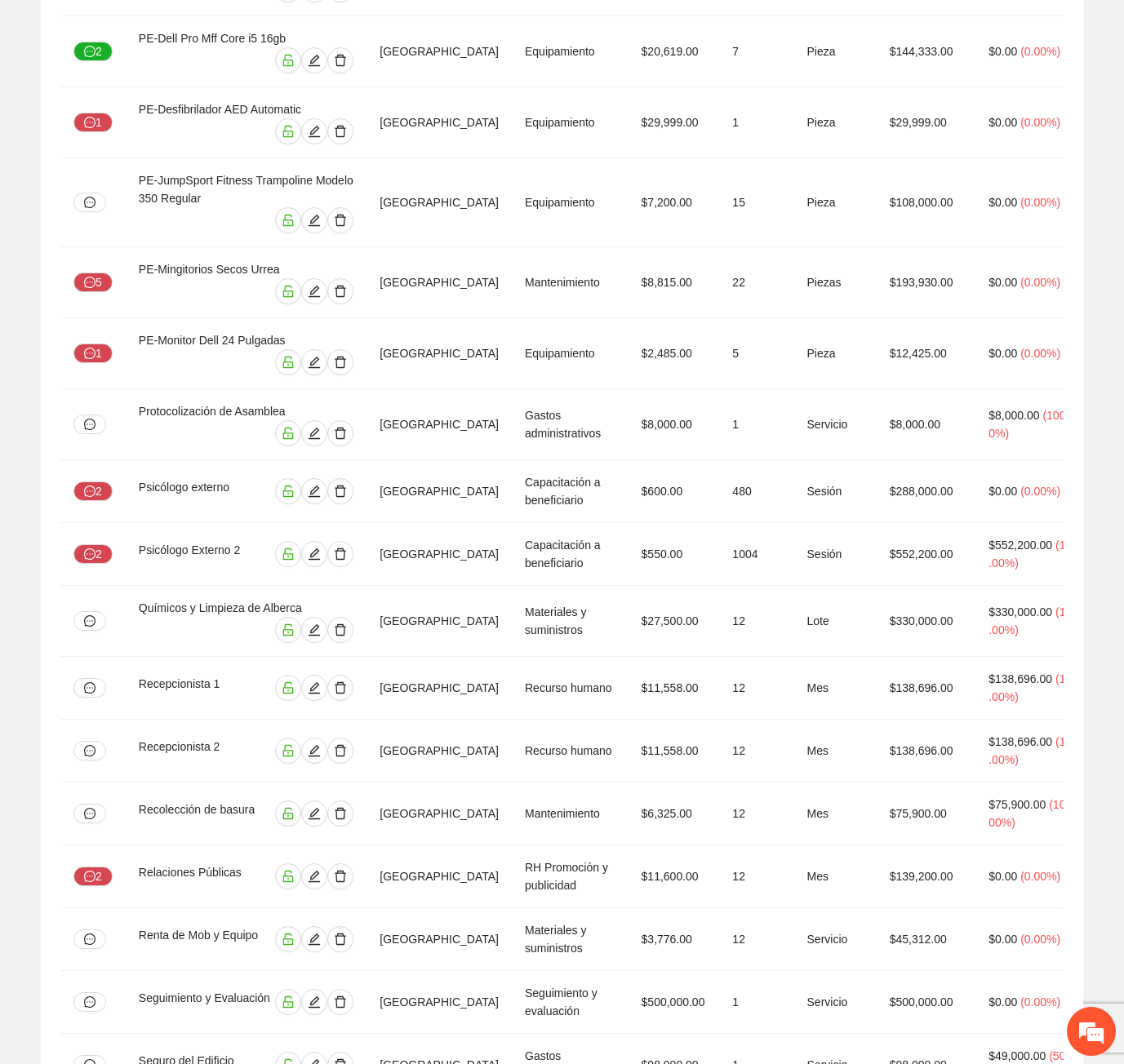
scroll to position [3658, 0]
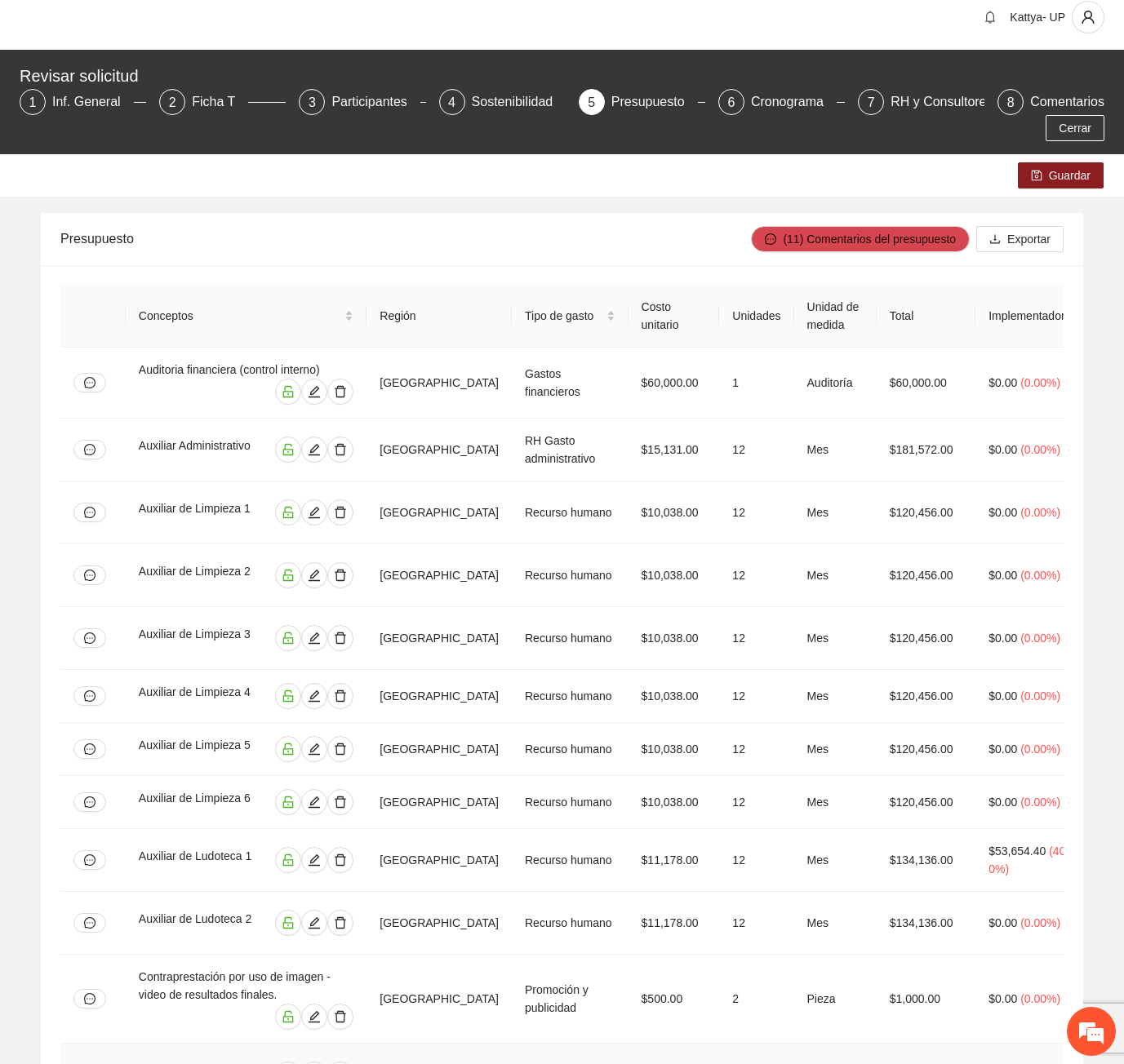
scroll to position [0, 0]
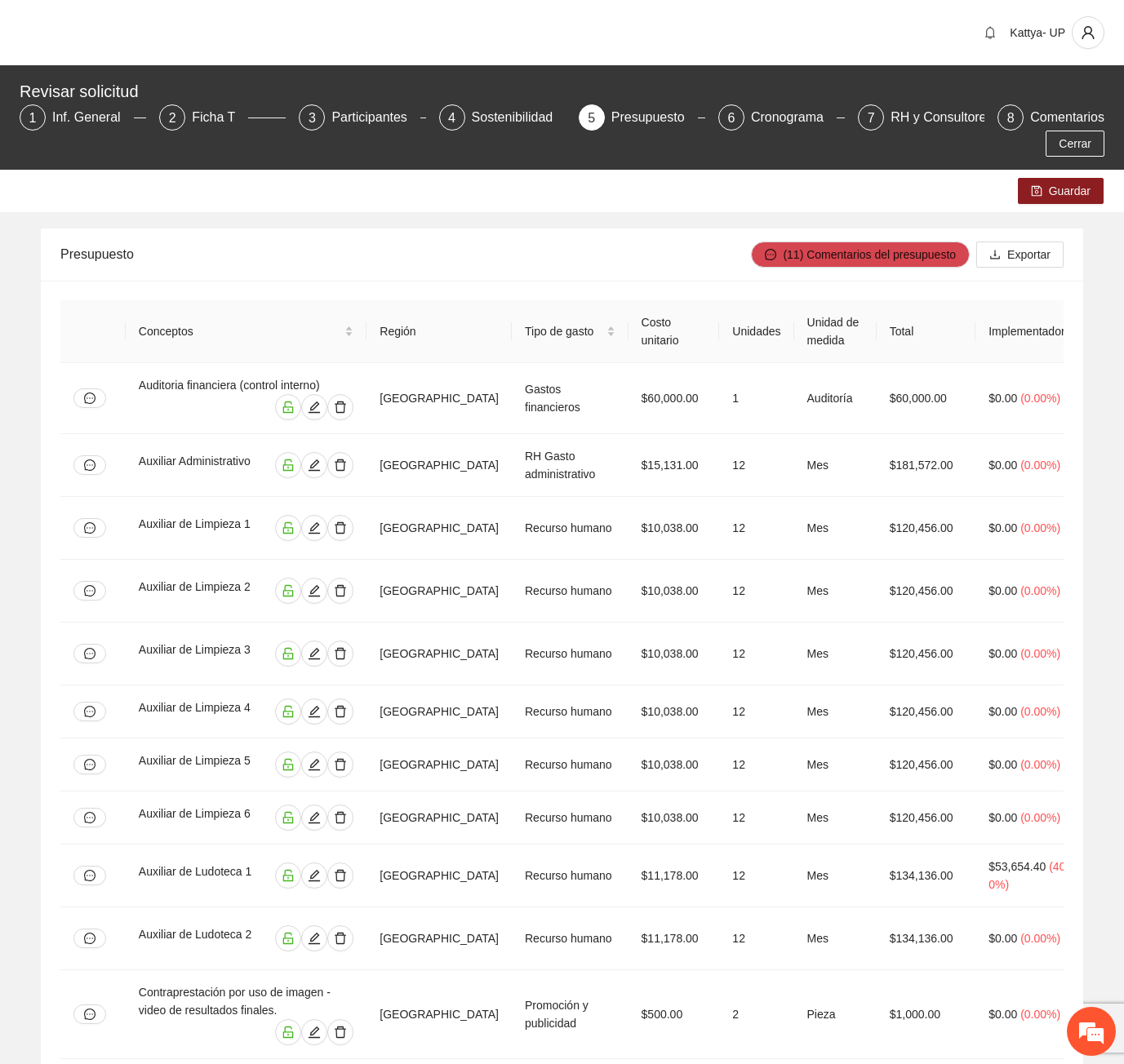
click at [75, 170] on div "Guardar" at bounding box center [562, 191] width 1124 height 42
click at [118, 175] on div "Guardar" at bounding box center [562, 191] width 1124 height 42
click at [1047, 178] on button "Guardar" at bounding box center [1061, 190] width 86 height 26
click at [165, 238] on div "Presupuesto" at bounding box center [406, 253] width 690 height 46
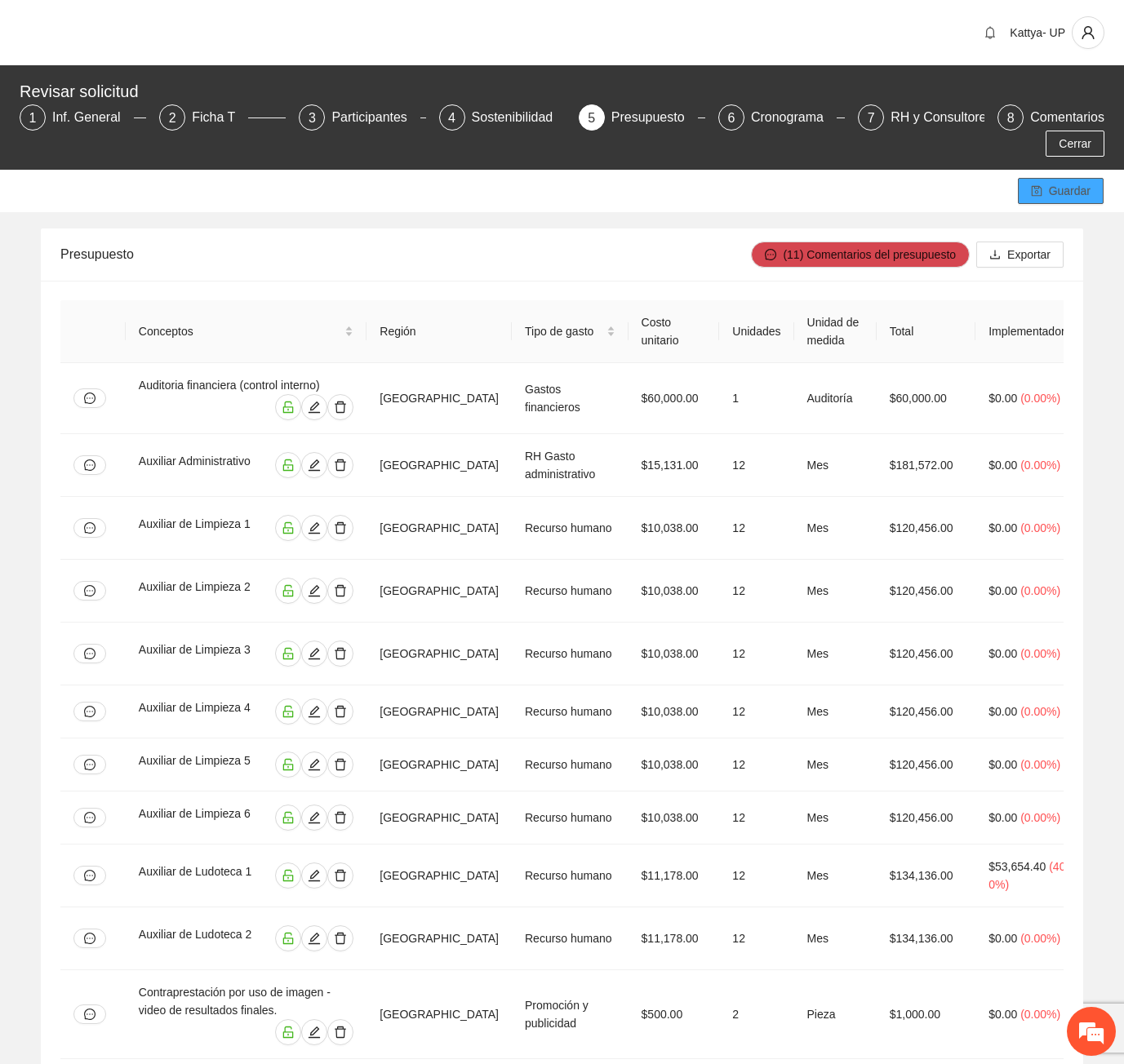
click at [1079, 182] on span "Guardar" at bounding box center [1069, 190] width 41 height 18
click at [759, 170] on div "Guardar" at bounding box center [562, 191] width 1124 height 42
drag, startPoint x: 706, startPoint y: 167, endPoint x: 742, endPoint y: 189, distance: 42.2
click at [706, 170] on div "Guardar" at bounding box center [562, 191] width 1124 height 42
click at [485, 231] on div "Presupuesto" at bounding box center [406, 253] width 690 height 46
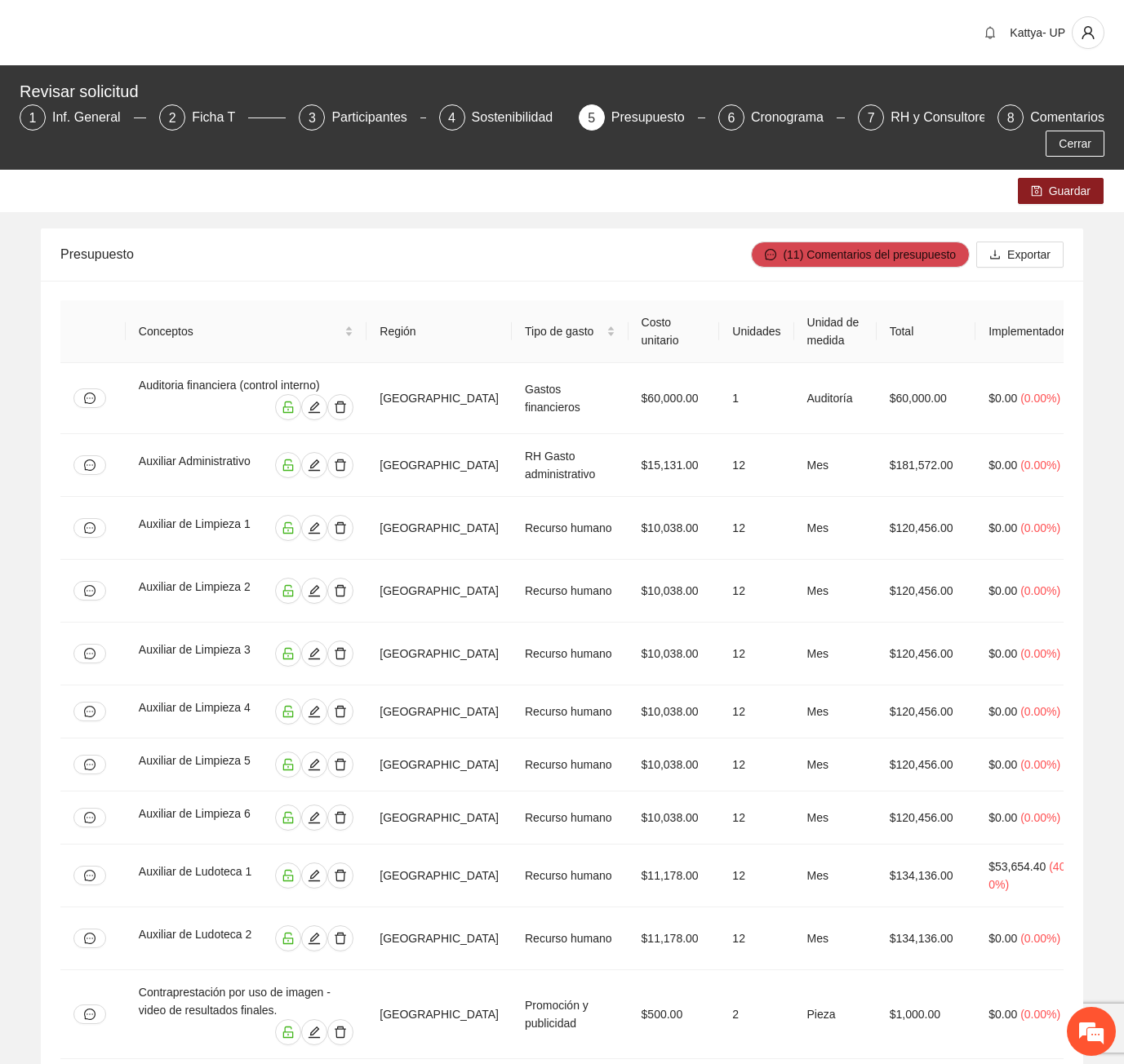
click at [364, 236] on div "Presupuesto" at bounding box center [406, 253] width 690 height 46
click at [386, 231] on div "Presupuesto" at bounding box center [406, 253] width 690 height 46
click at [1087, 182] on span "Guardar" at bounding box center [1069, 190] width 41 height 18
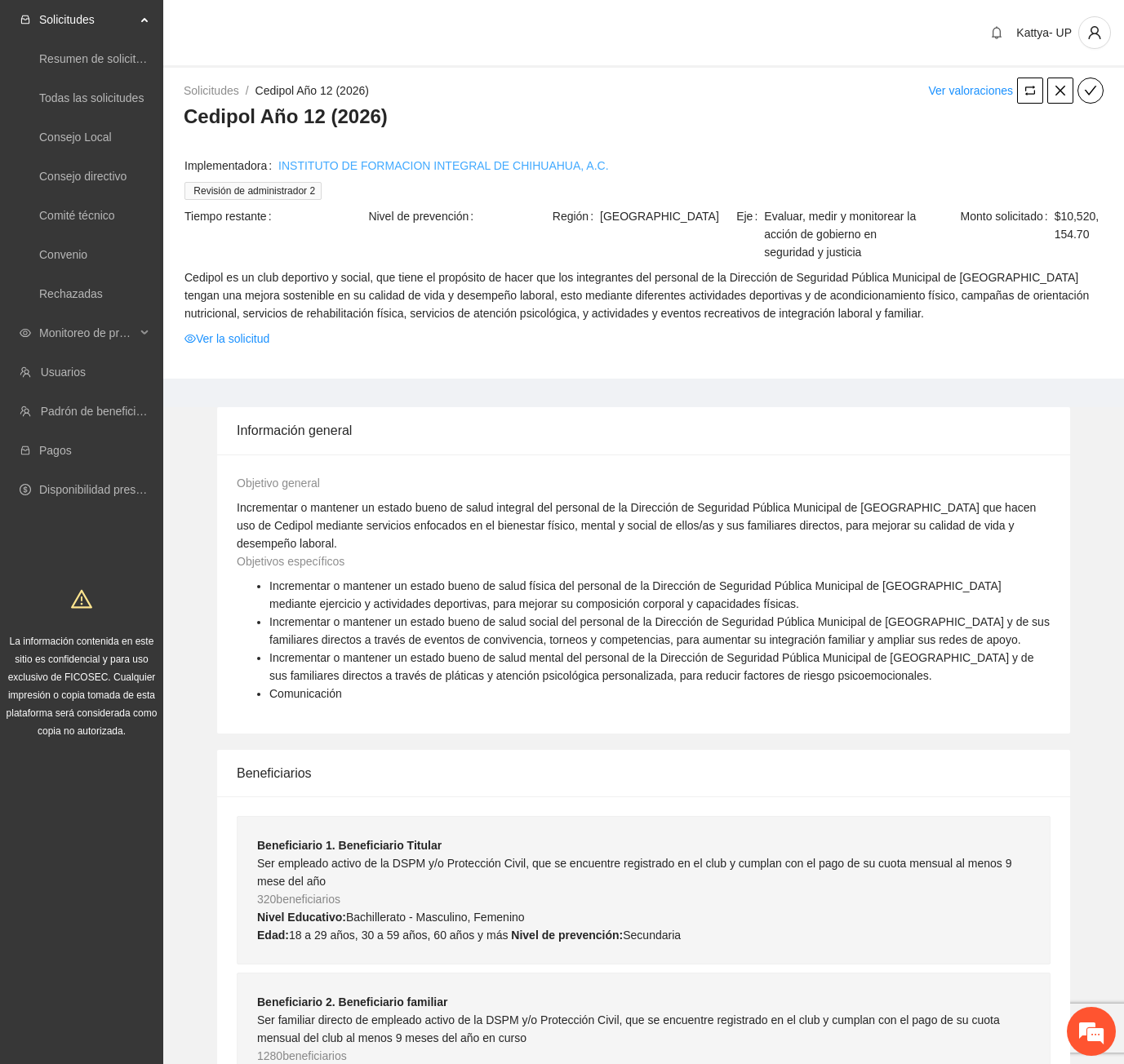
click at [357, 167] on link "INSTITUTO DE FORMACION INTEGRAL DE CHIHUAHUA, A.C." at bounding box center [444, 165] width 330 height 18
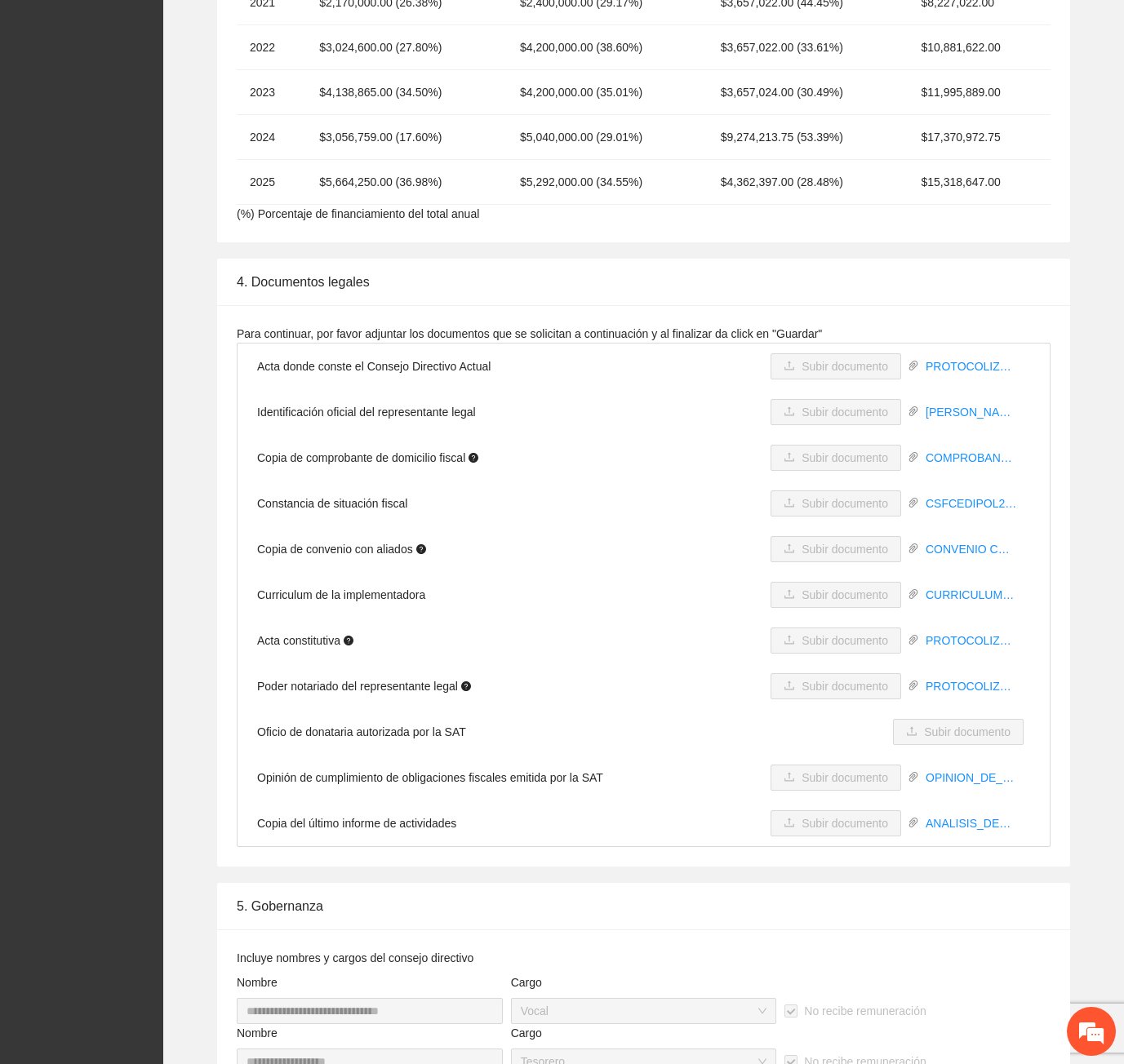
scroll to position [2752, 0]
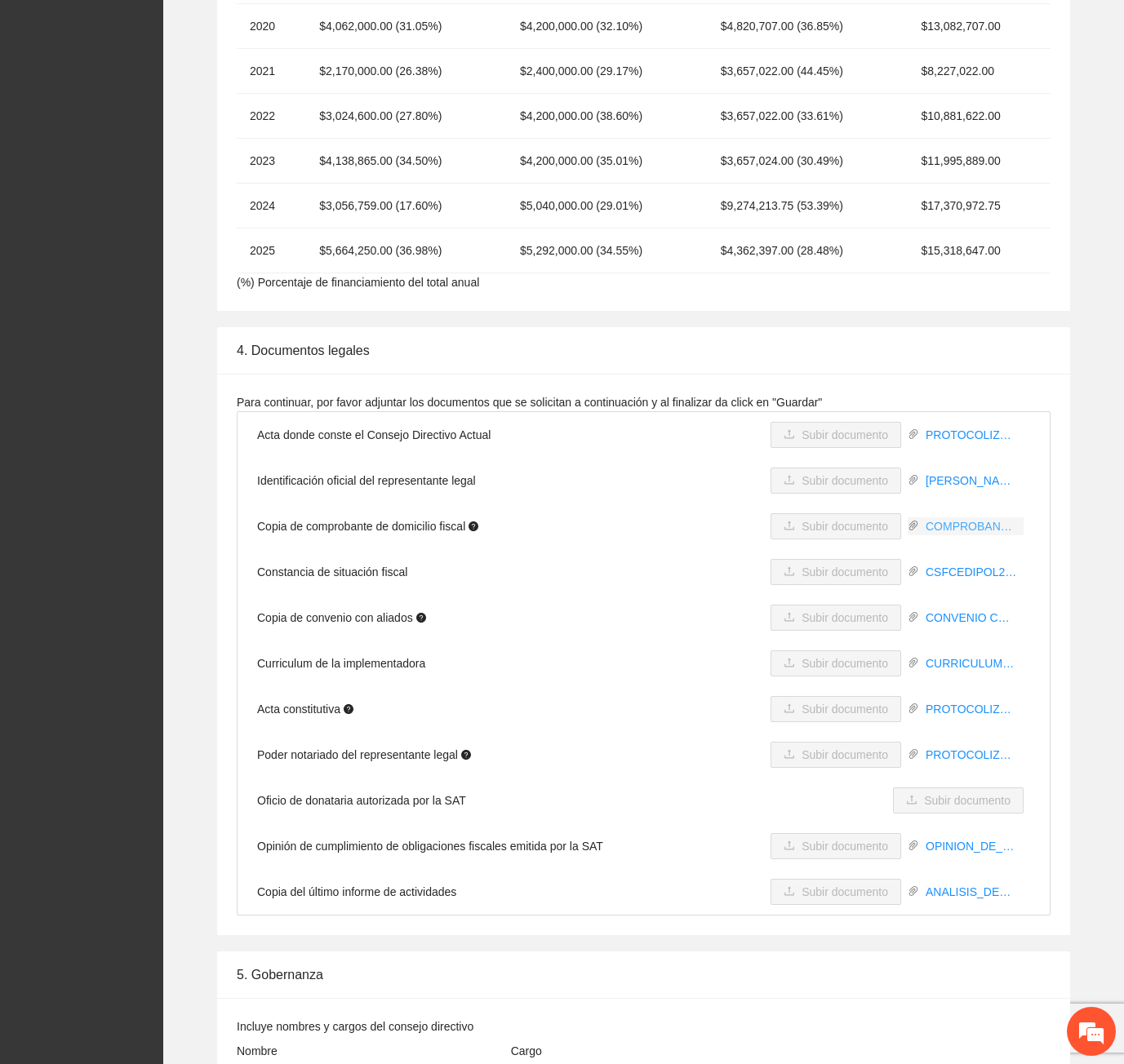
click at [981, 527] on link "COMPROBANTE DE DOMICILIO AGOSTO.pdf" at bounding box center [971, 526] width 104 height 18
click at [956, 573] on link "CSFCEDIPOL25.pdf" at bounding box center [971, 572] width 104 height 18
click at [935, 488] on link "[PERSON_NAME] 2023.pdf" at bounding box center [971, 480] width 104 height 18
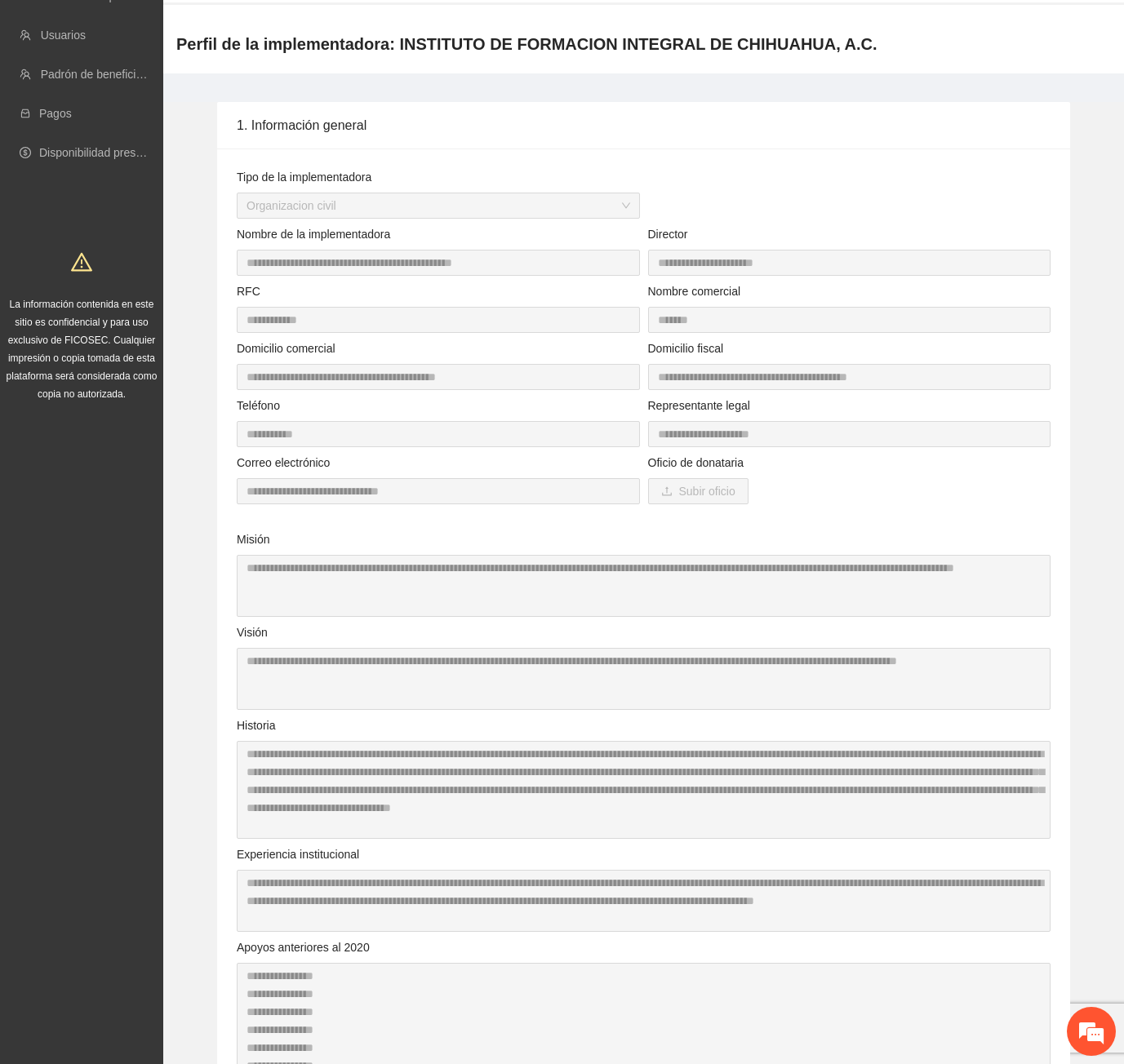
scroll to position [0, 0]
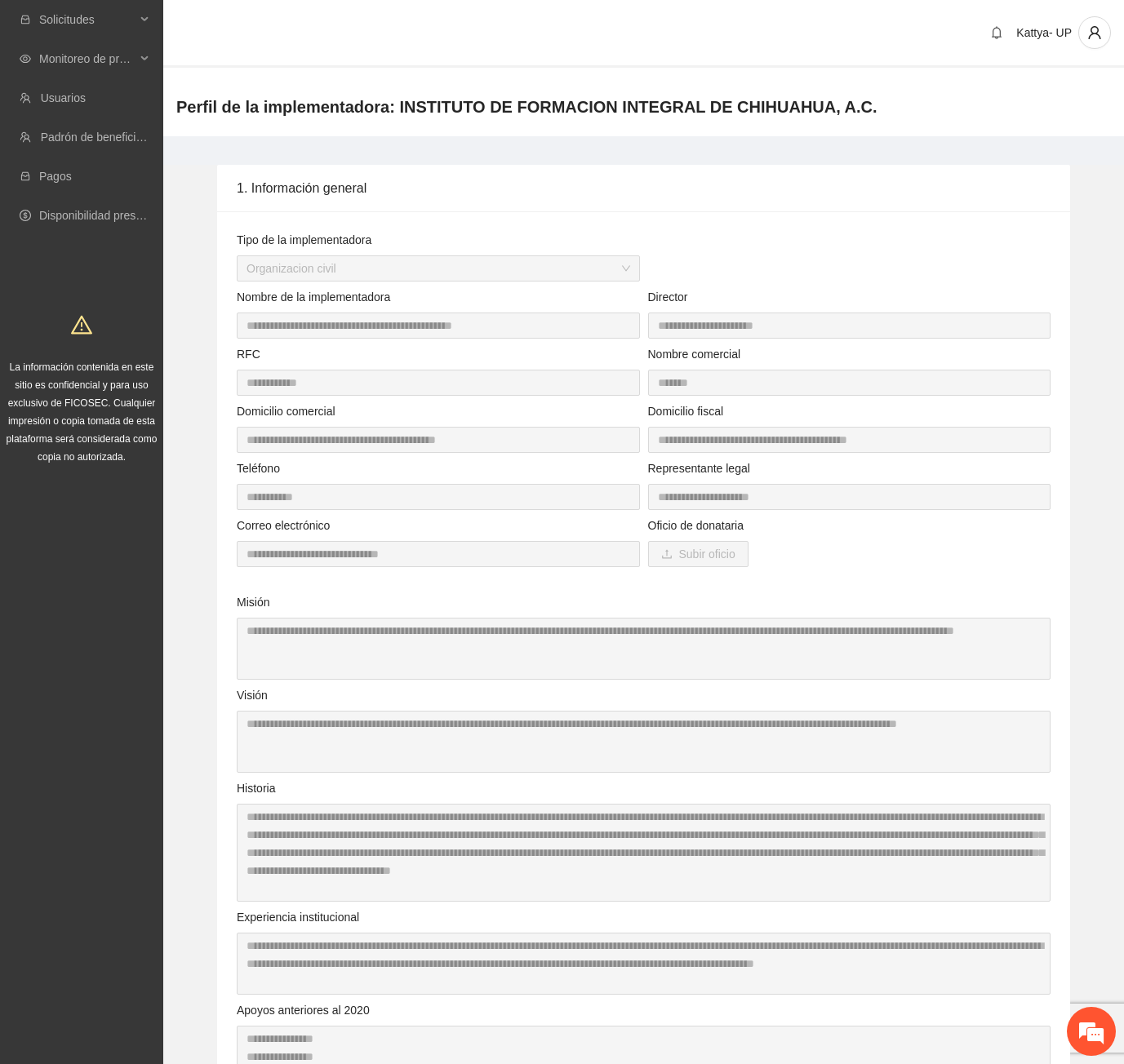
click at [627, 200] on div "1. Información general" at bounding box center [643, 188] width 813 height 46
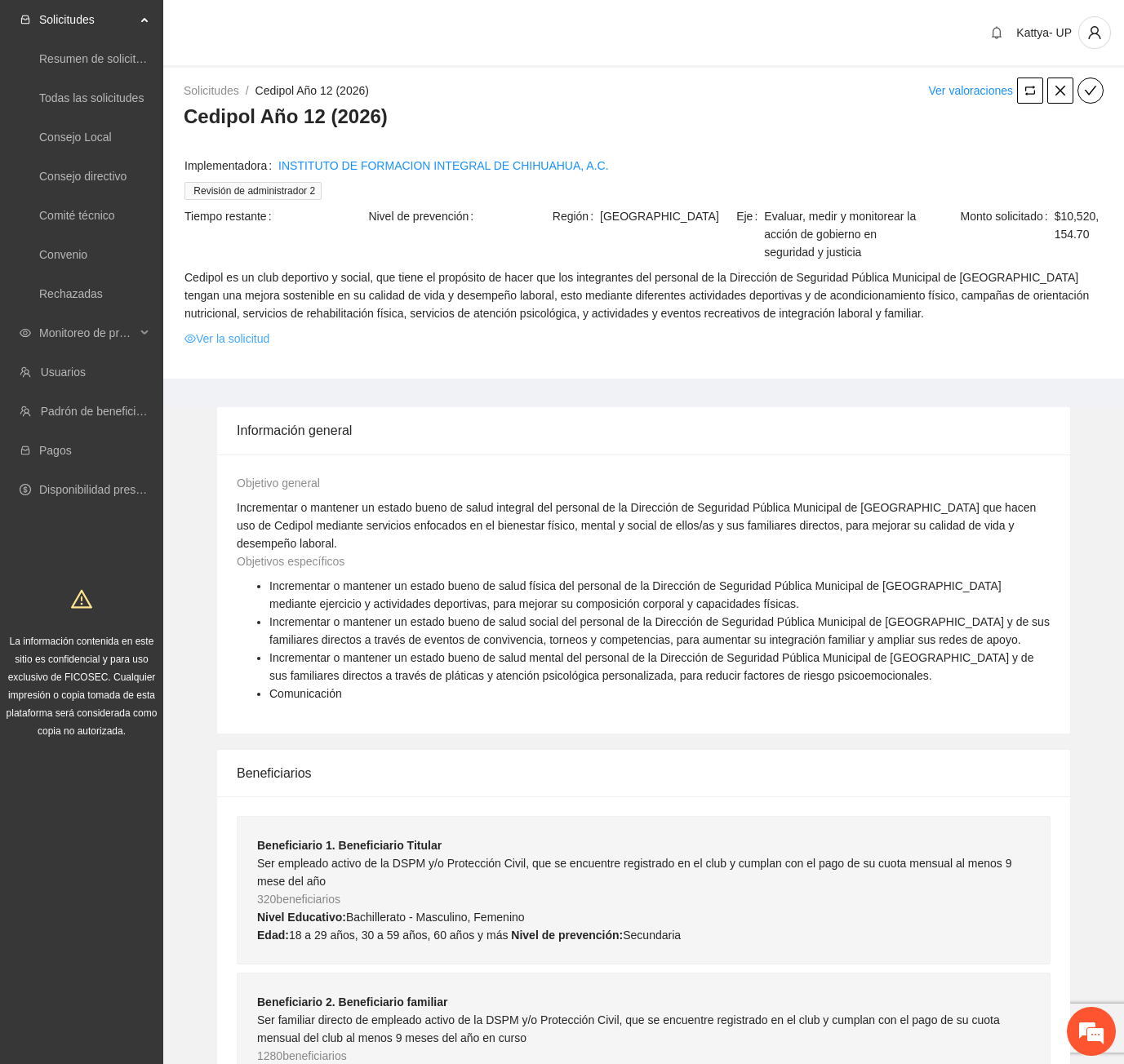
click at [229, 342] on link "Ver la solicitud" at bounding box center [226, 338] width 85 height 18
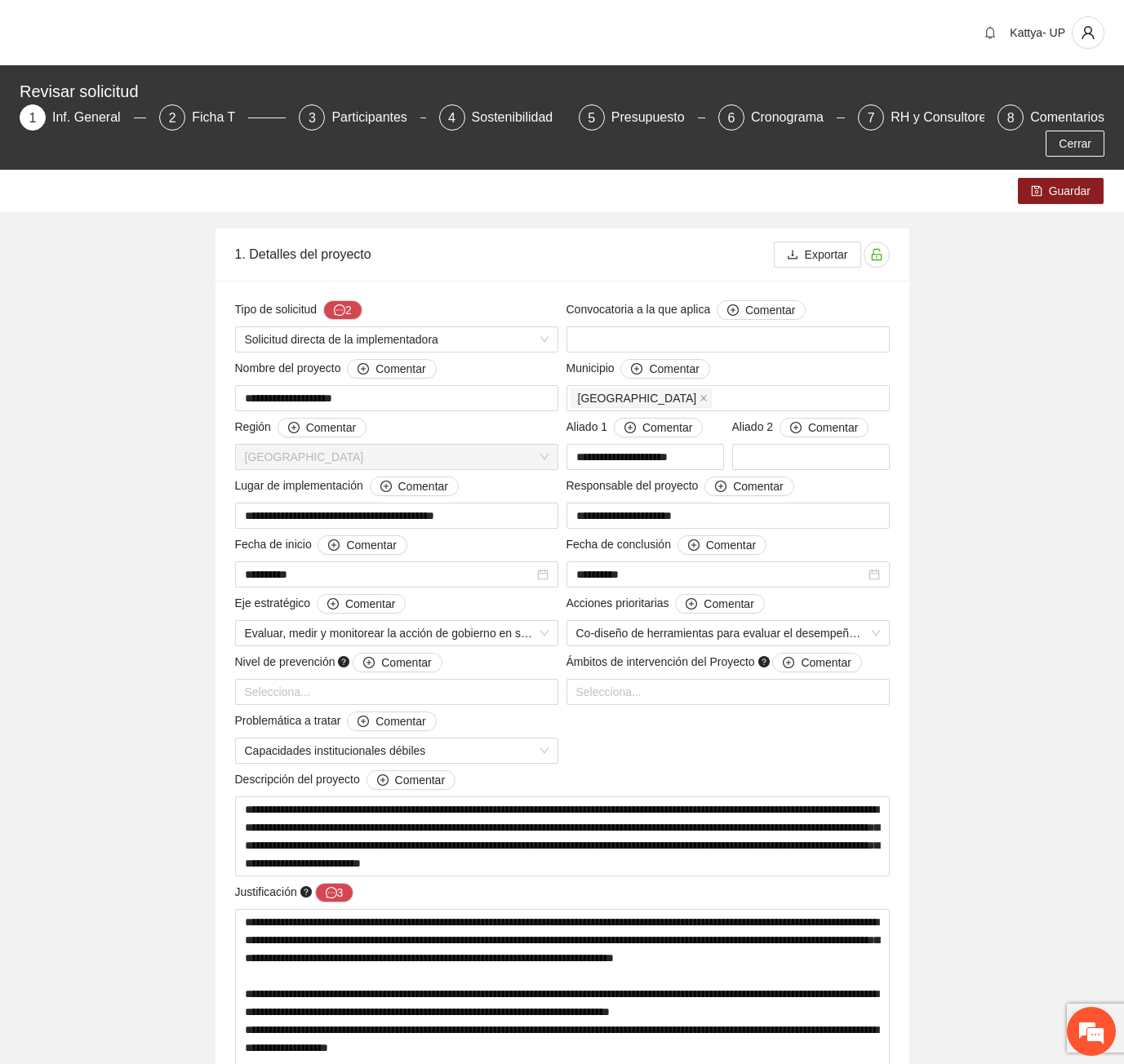
click at [669, 170] on div "Guardar" at bounding box center [562, 191] width 1124 height 42
drag, startPoint x: 993, startPoint y: 296, endPoint x: 878, endPoint y: 245, distance: 125.8
